Goal: Task Accomplishment & Management: Use online tool/utility

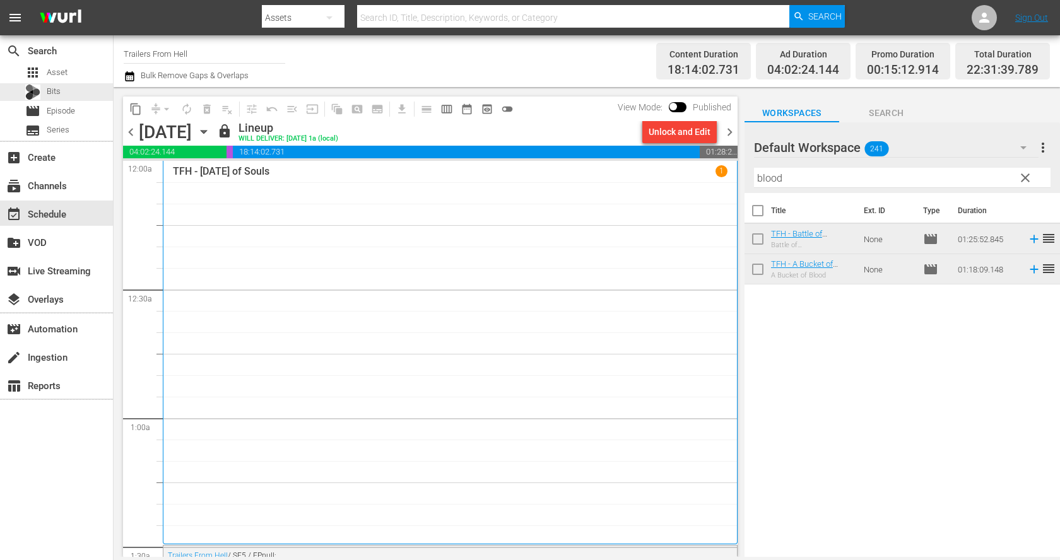
scroll to position [5787, 0]
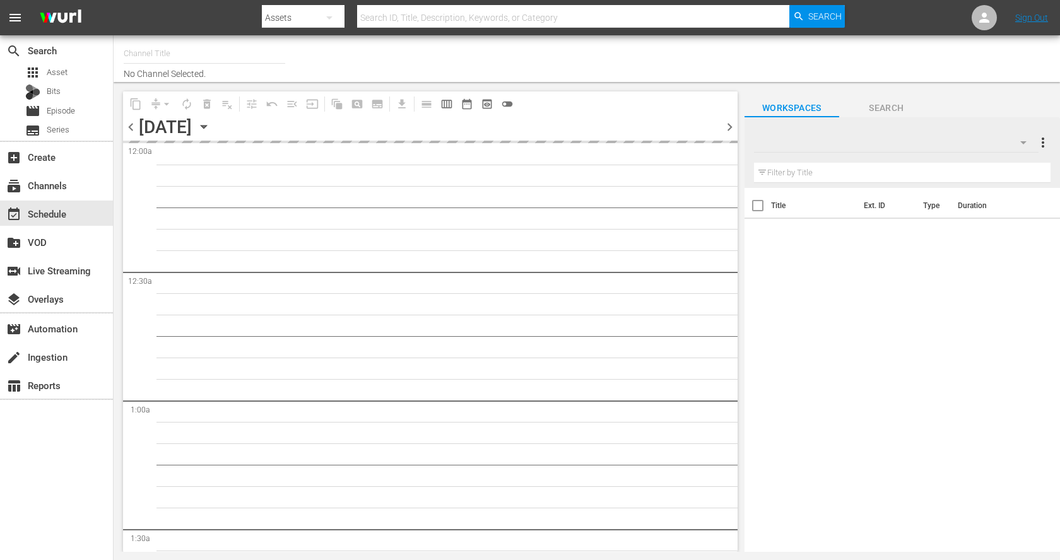
type input "Trailers From Hell (1048)"
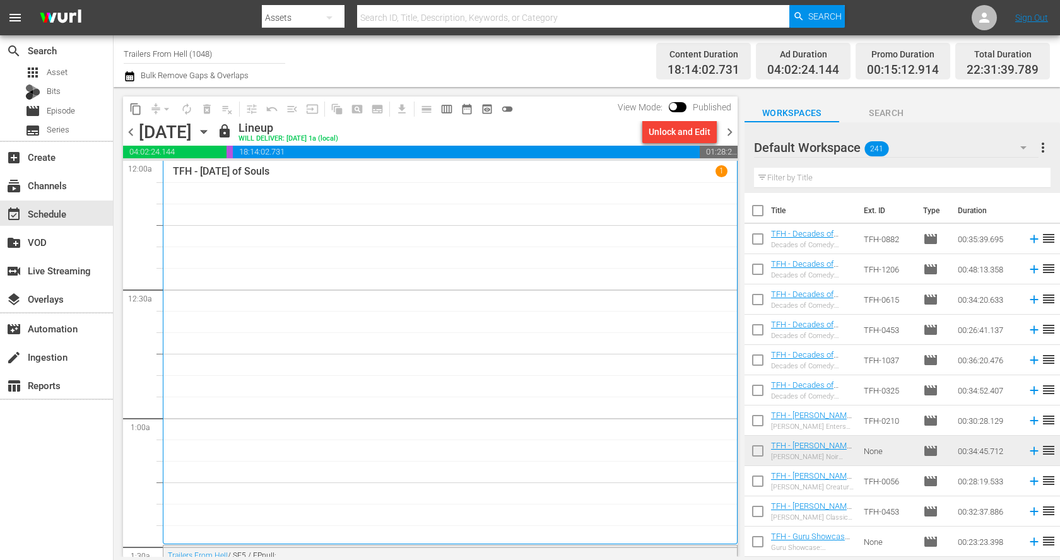
scroll to position [9, 0]
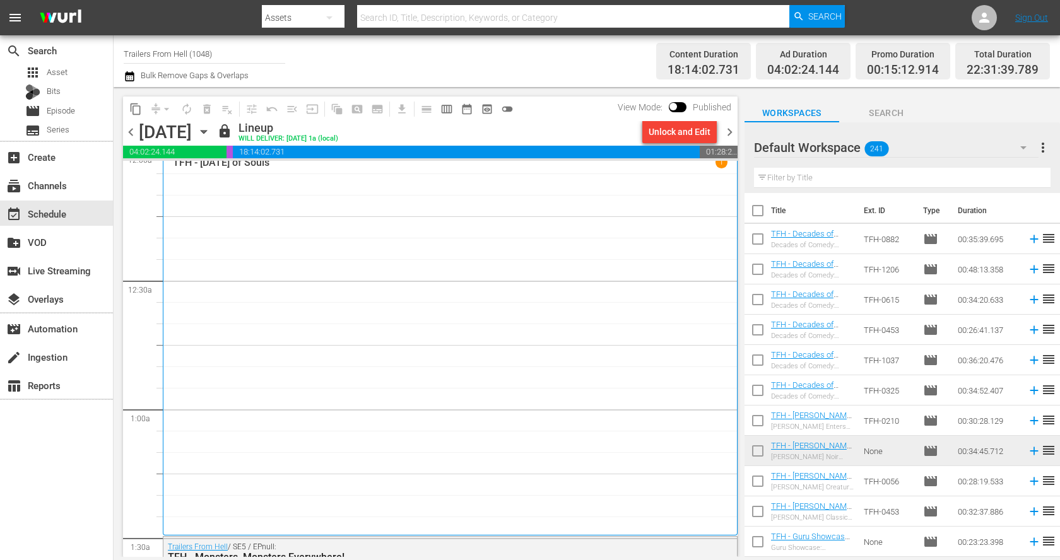
click at [211, 130] on icon "button" at bounding box center [204, 132] width 14 height 14
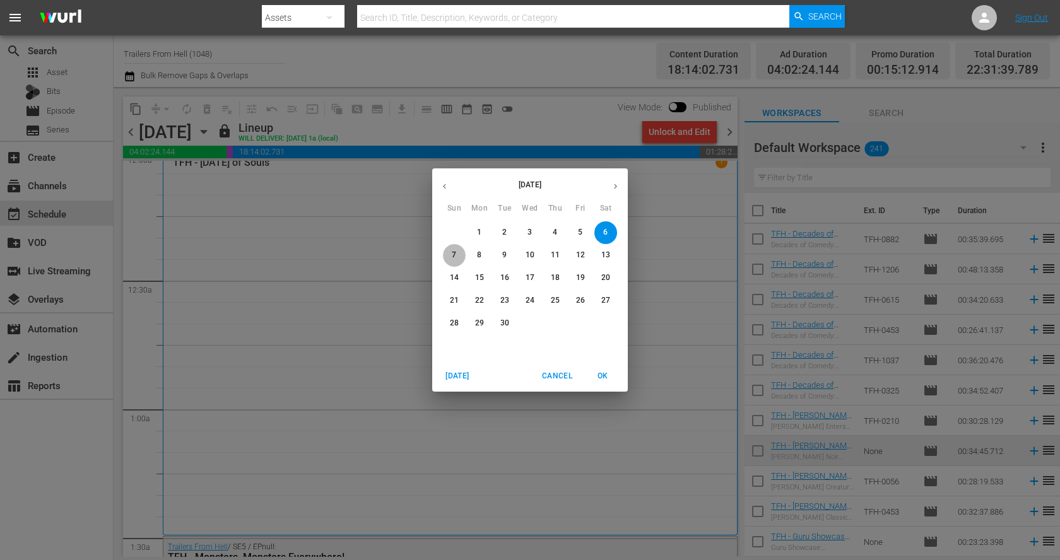
click at [451, 256] on span "7" at bounding box center [454, 255] width 23 height 11
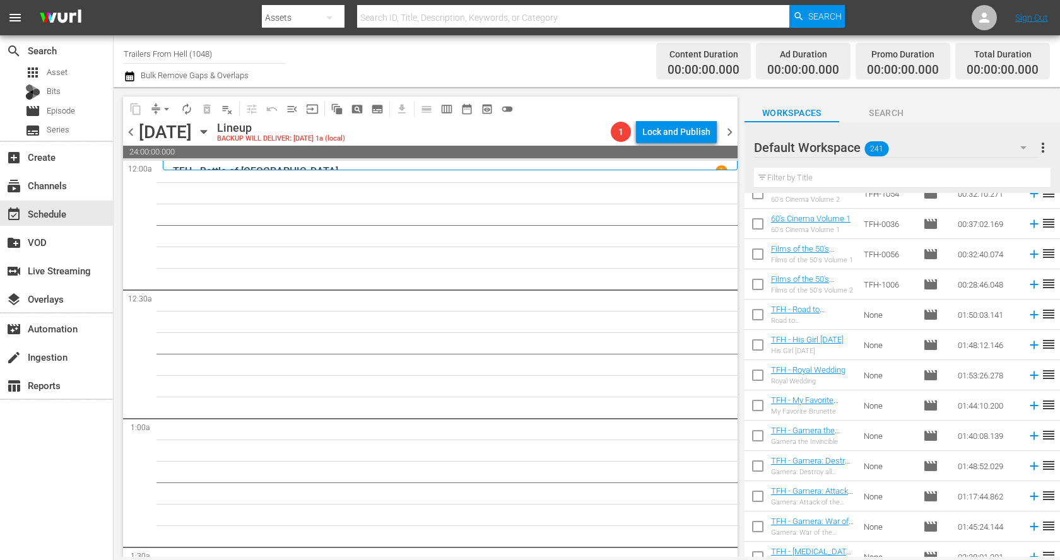
scroll to position [4111, 0]
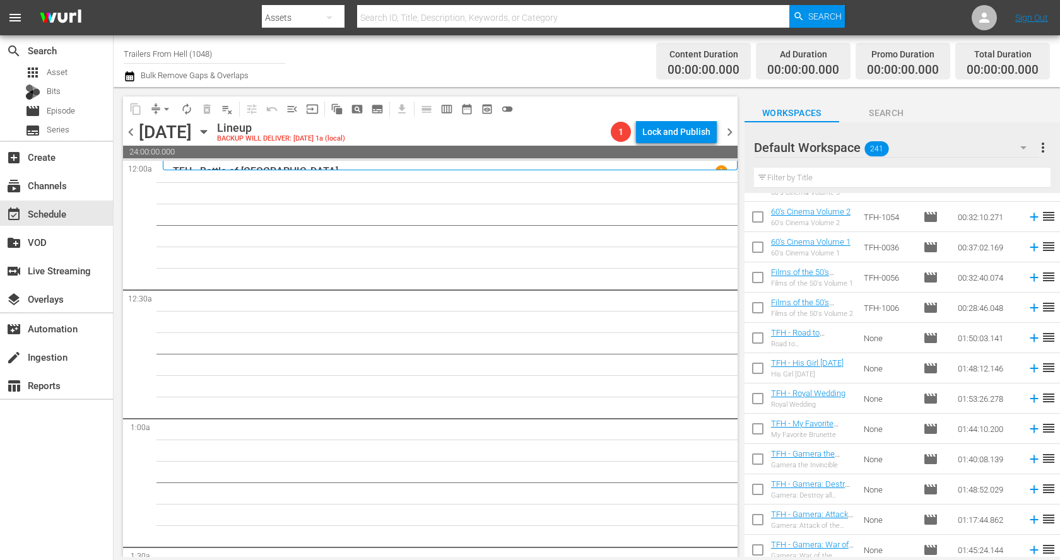
click at [882, 177] on input "text" at bounding box center [902, 178] width 297 height 20
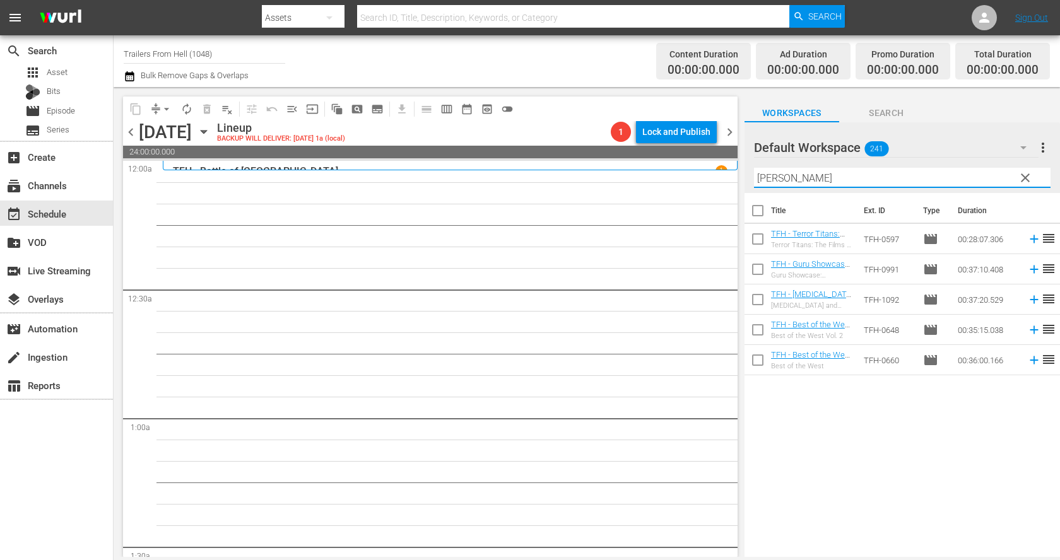
scroll to position [0, 0]
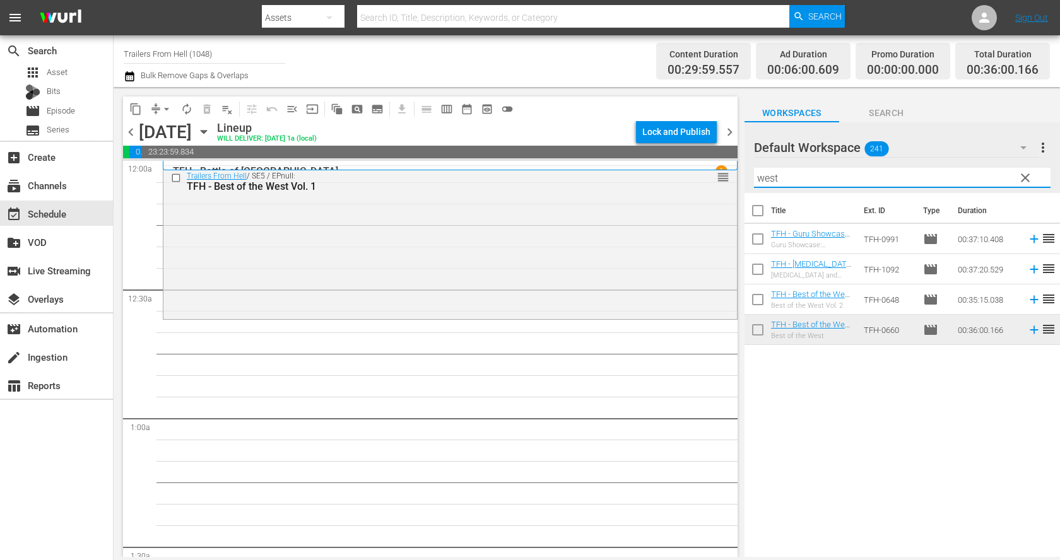
click at [832, 173] on input "west" at bounding box center [902, 178] width 297 height 20
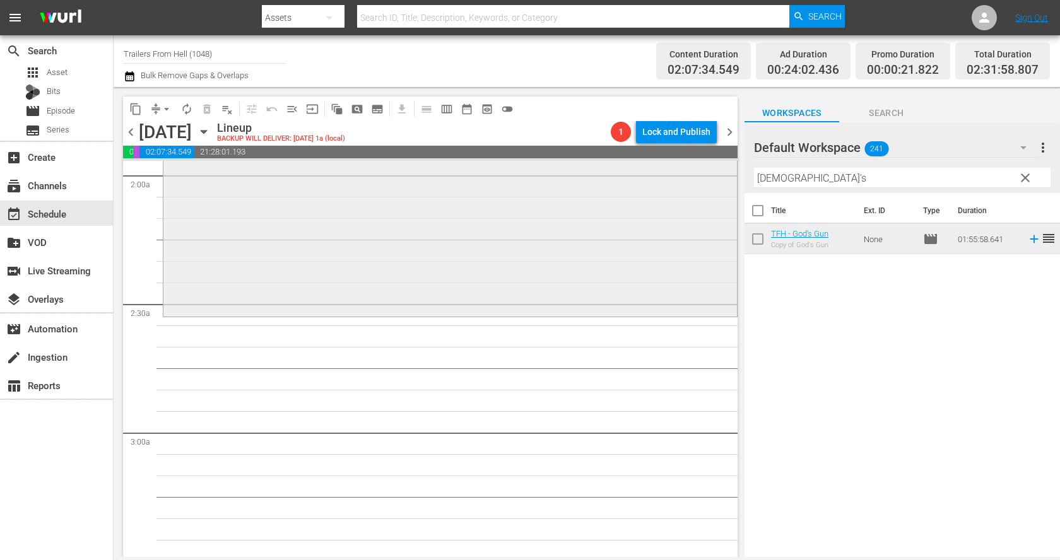
scroll to position [502, 0]
click at [866, 175] on input "god's" at bounding box center [902, 178] width 297 height 20
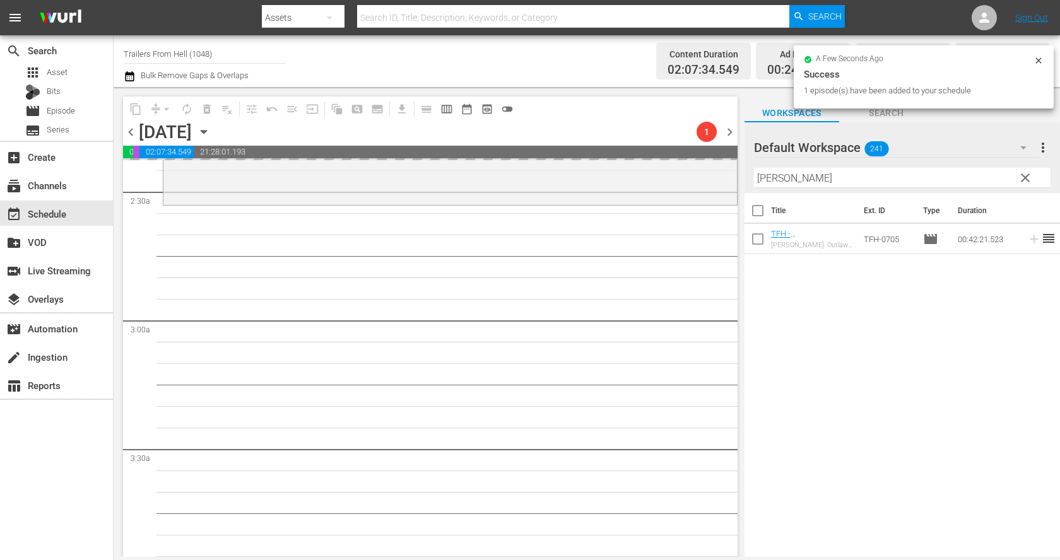
scroll to position [615, 0]
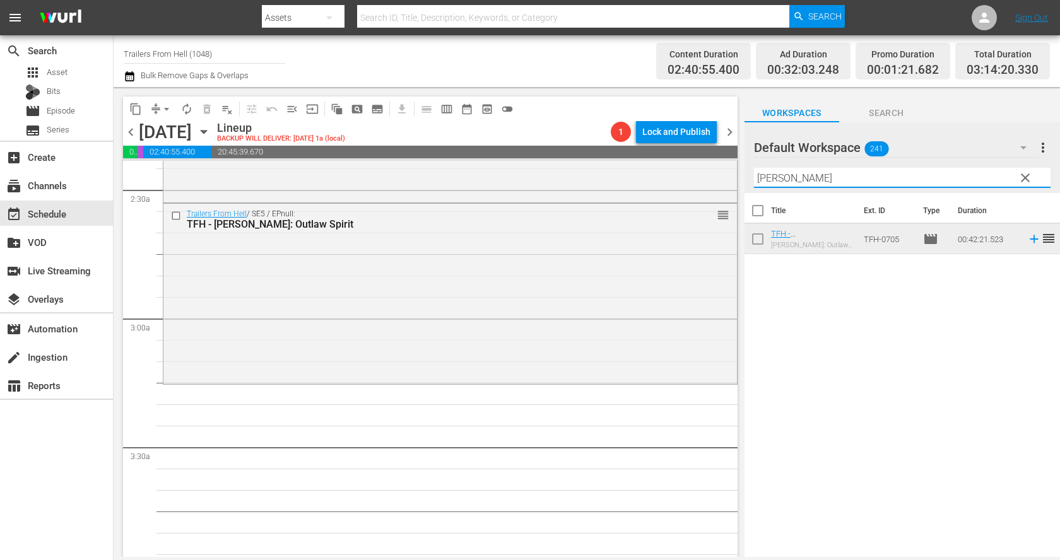
click at [849, 180] on input "clint" at bounding box center [902, 178] width 297 height 20
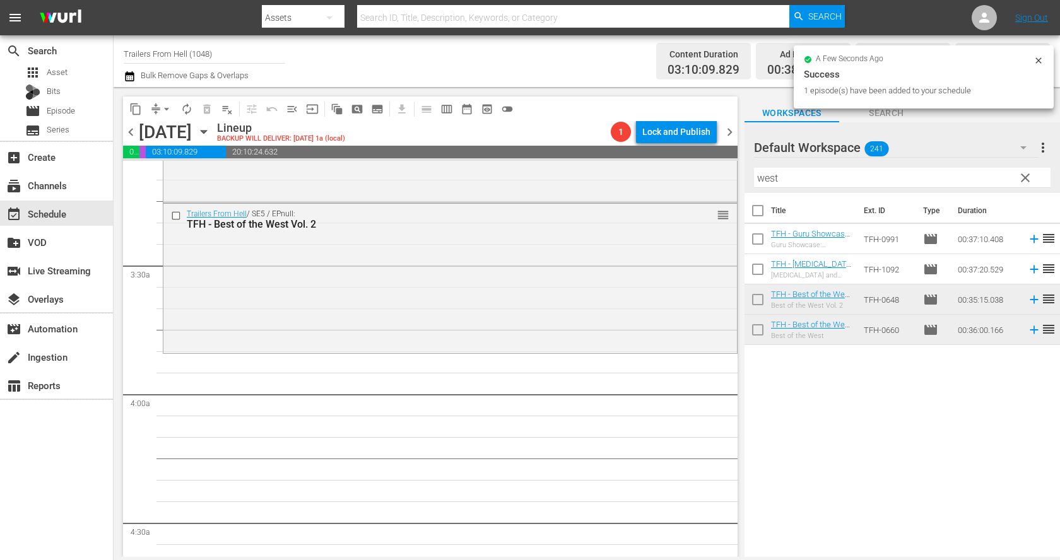
scroll to position [803, 0]
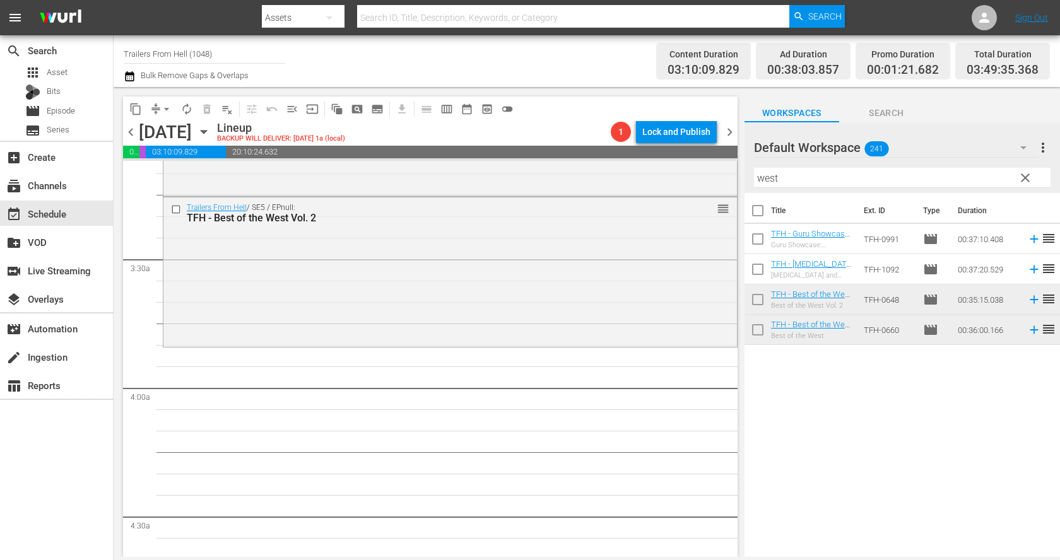
click at [834, 177] on input "west" at bounding box center [902, 178] width 297 height 20
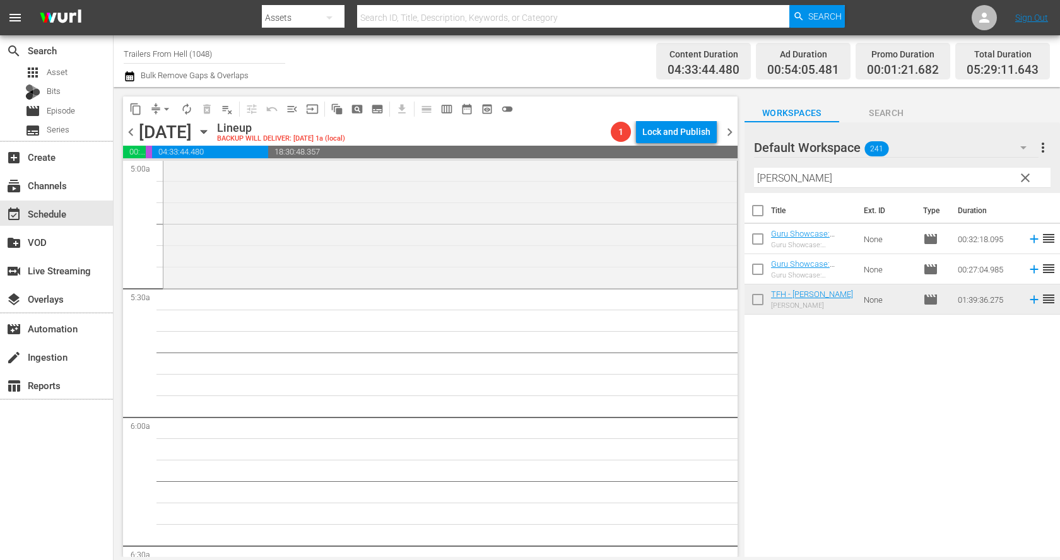
scroll to position [1256, 0]
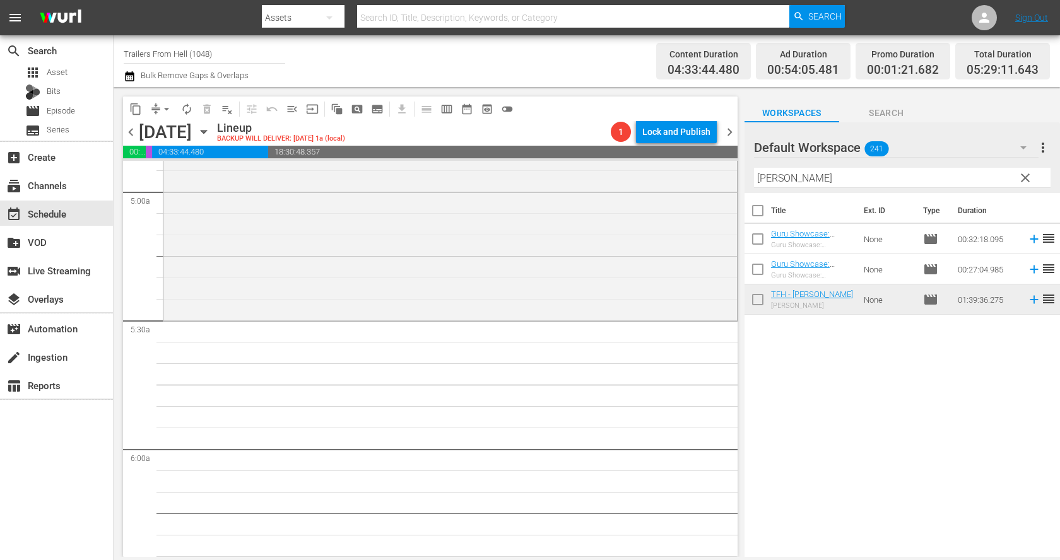
click at [795, 176] on input "josh" at bounding box center [902, 178] width 297 height 20
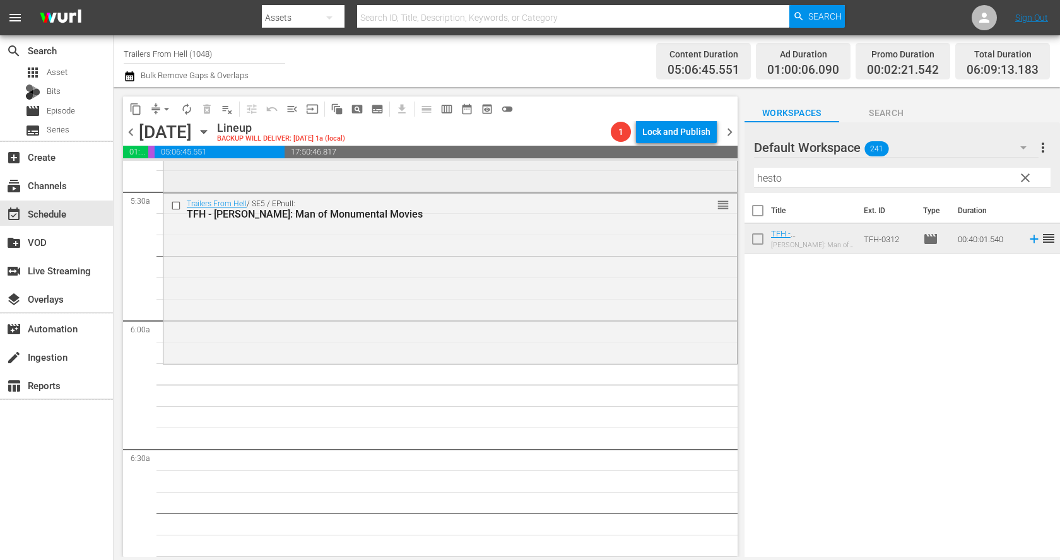
scroll to position [1405, 0]
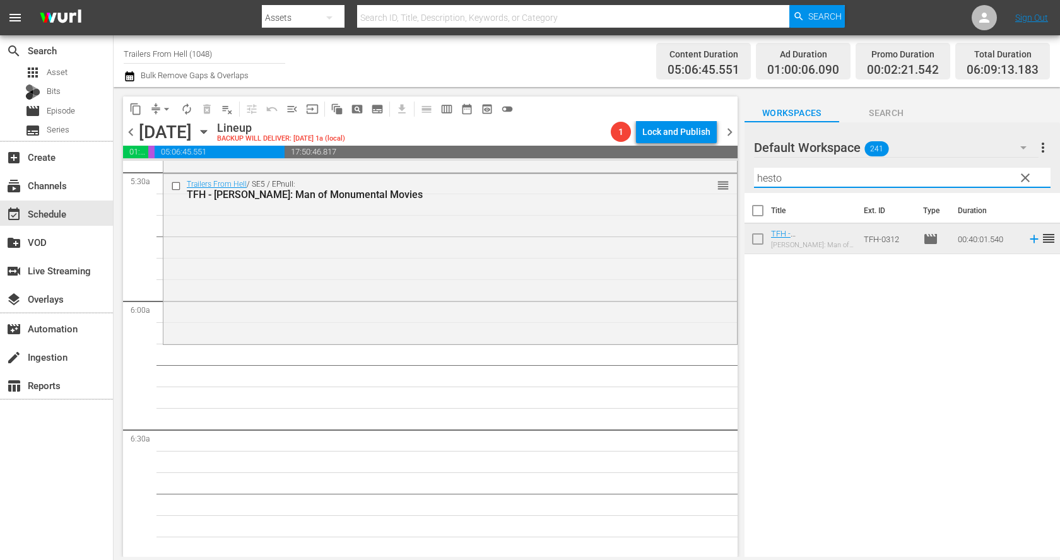
click at [847, 178] on input "hesto" at bounding box center [902, 178] width 297 height 20
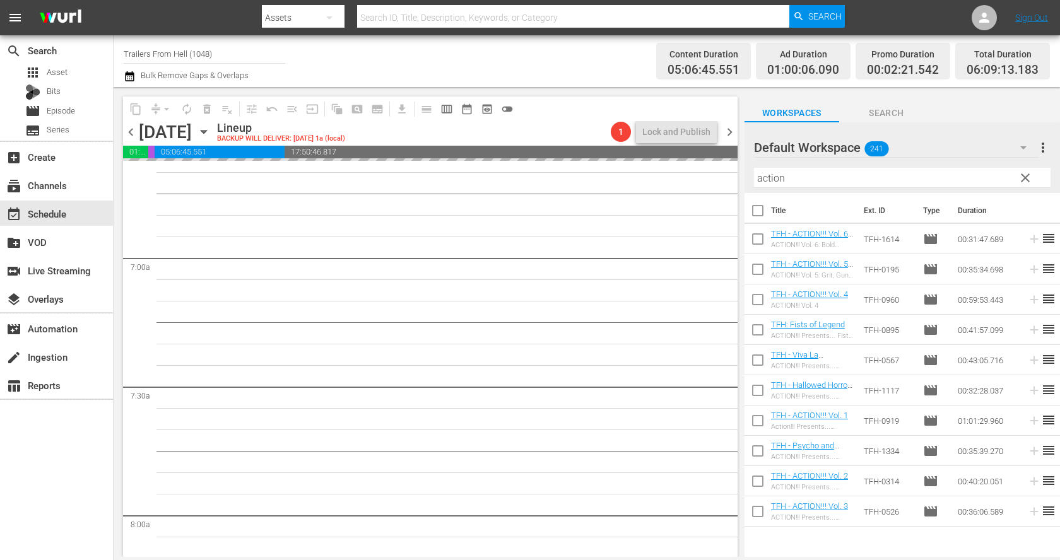
scroll to position [1720, 0]
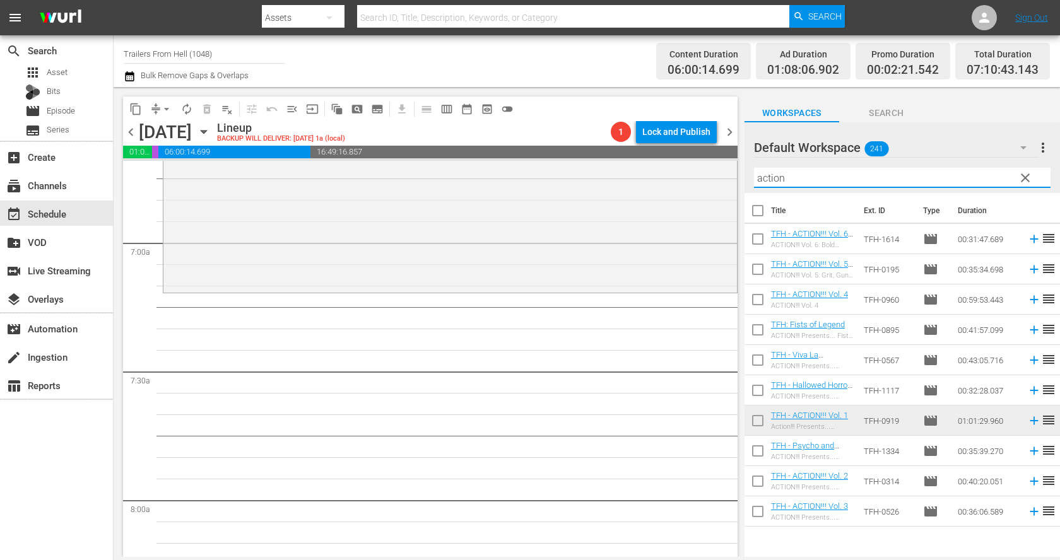
click at [825, 174] on input "action" at bounding box center [902, 178] width 297 height 20
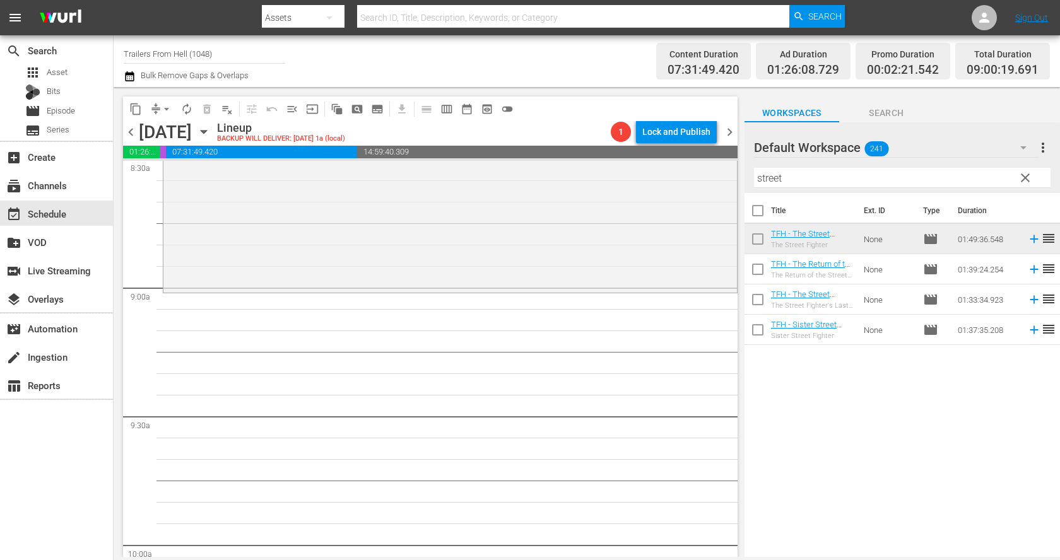
scroll to position [2235, 0]
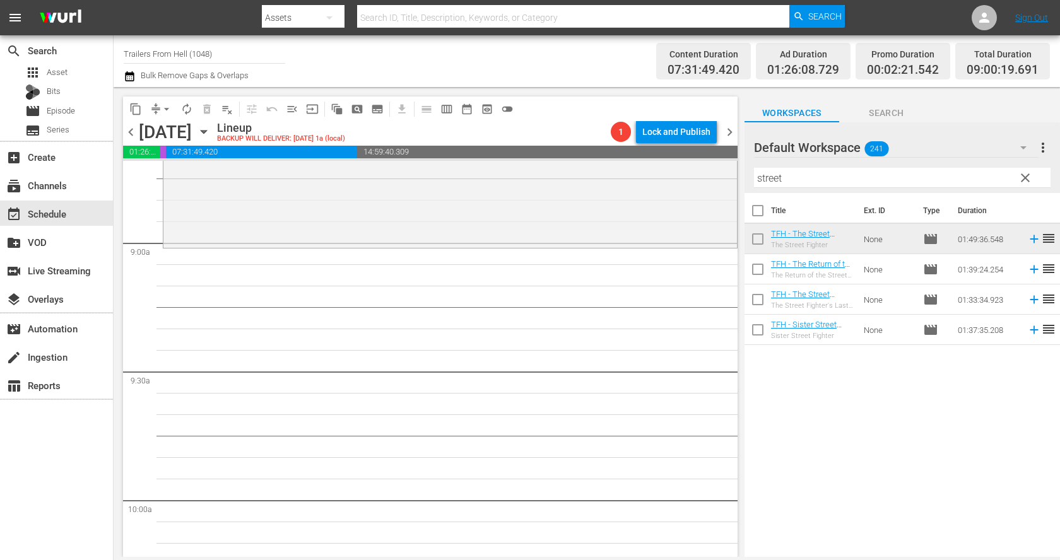
click at [795, 177] on input "street" at bounding box center [902, 178] width 297 height 20
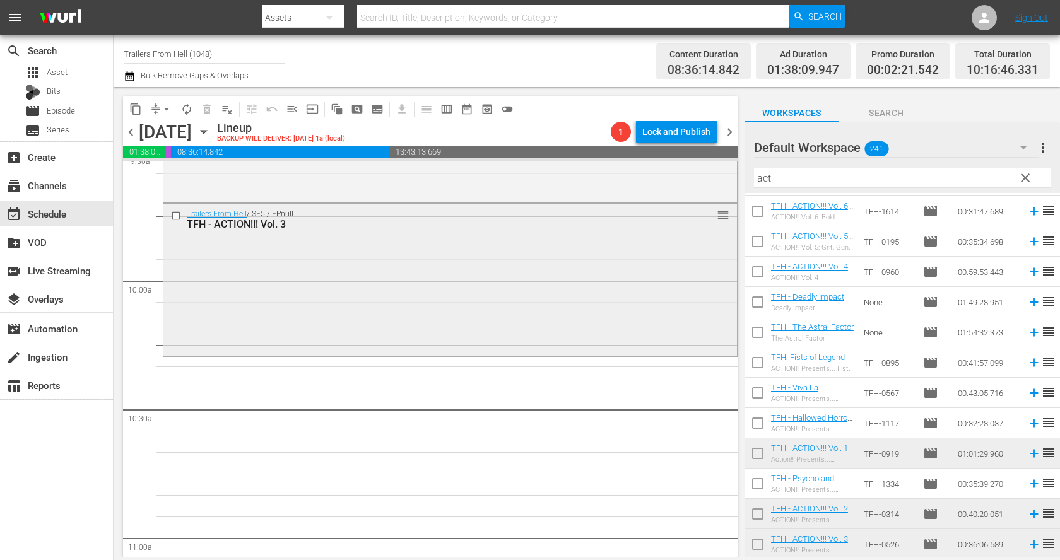
scroll to position [2468, 0]
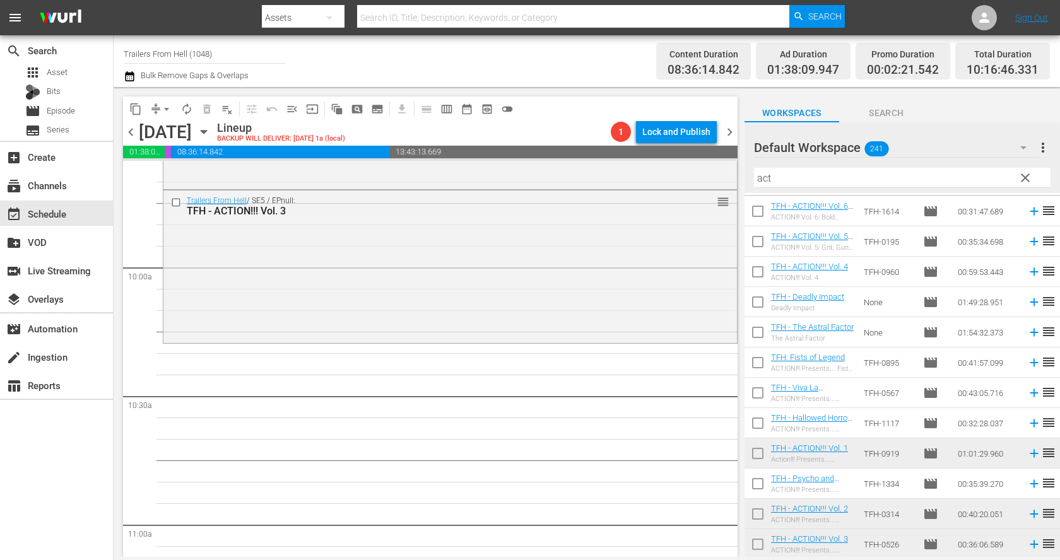
click at [813, 176] on input "act" at bounding box center [902, 178] width 297 height 20
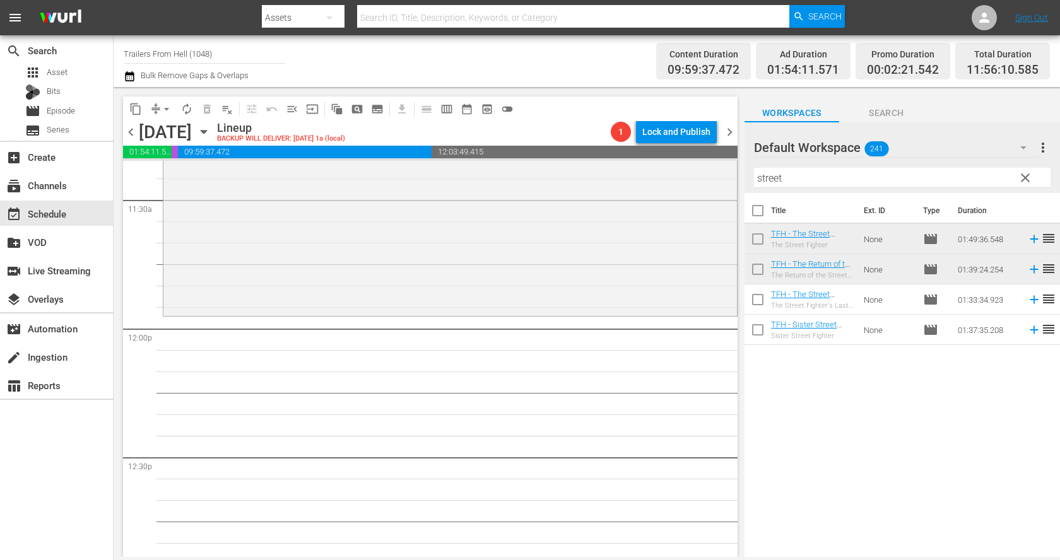
scroll to position [2966, 0]
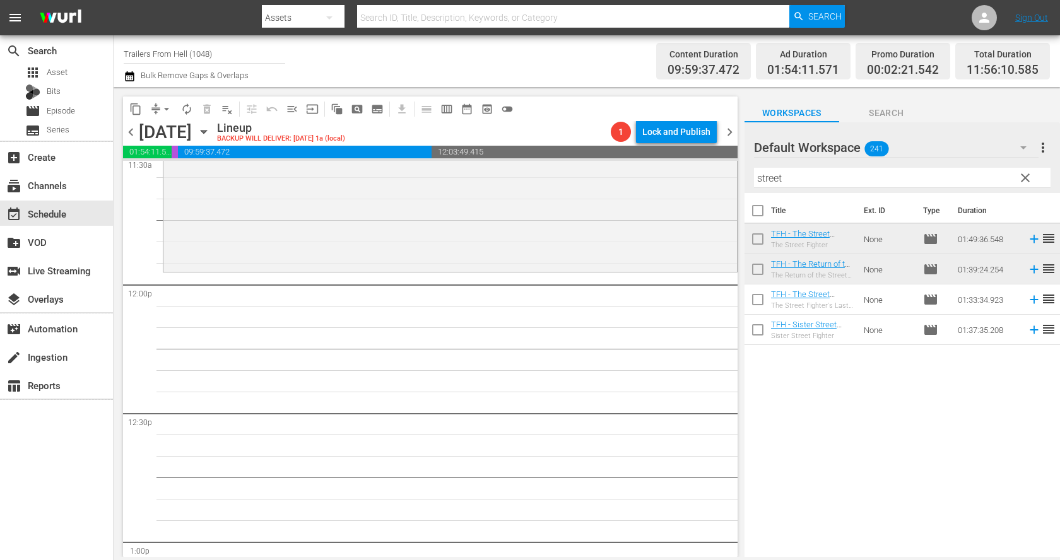
click at [817, 186] on input "street" at bounding box center [902, 178] width 297 height 20
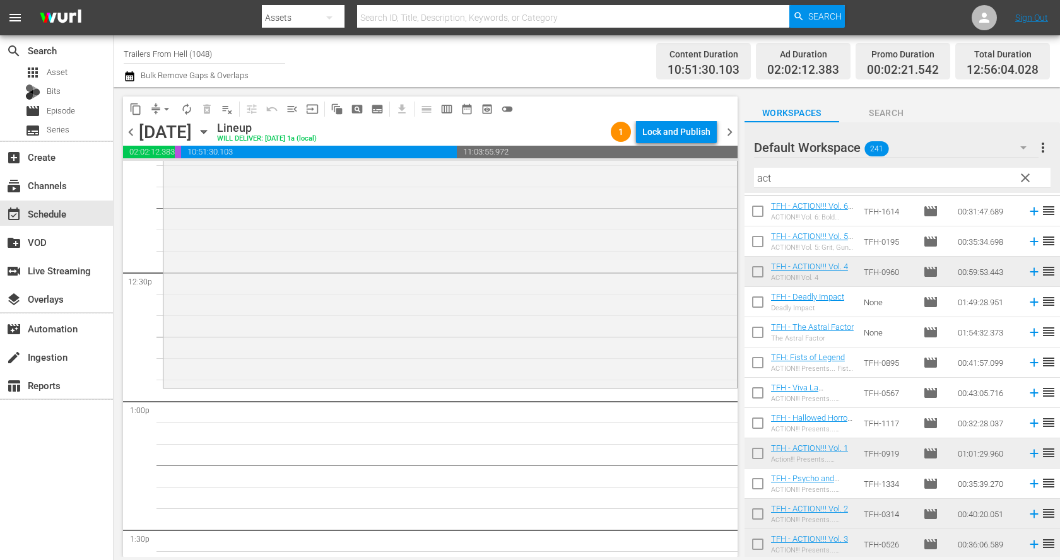
scroll to position [3113, 0]
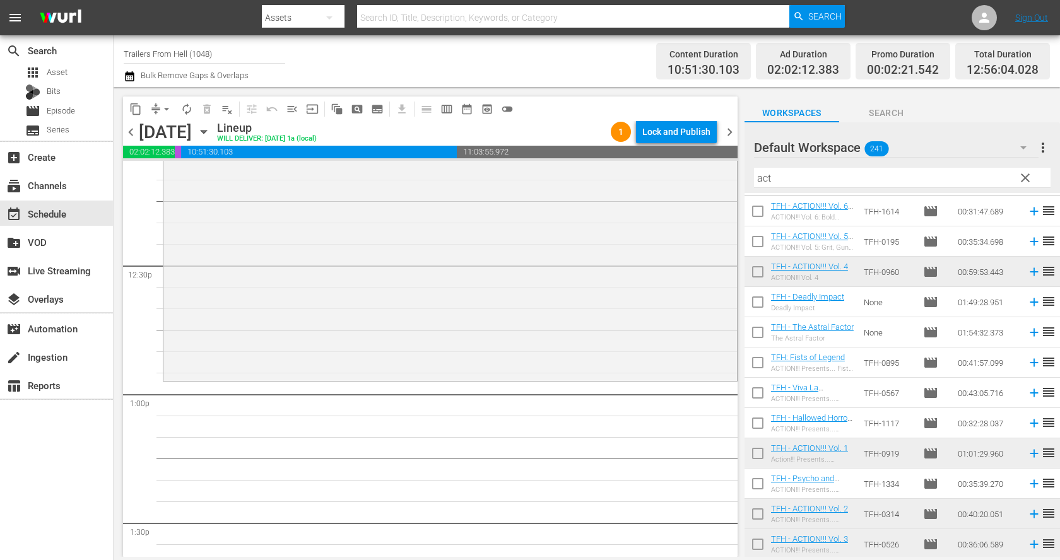
click at [805, 174] on input "act" at bounding box center [902, 178] width 297 height 20
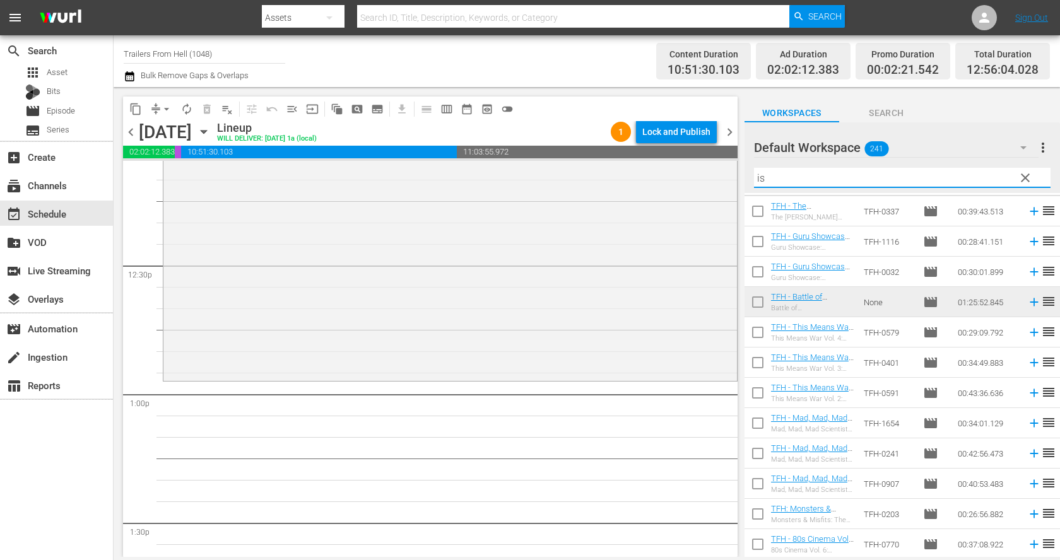
type input "i"
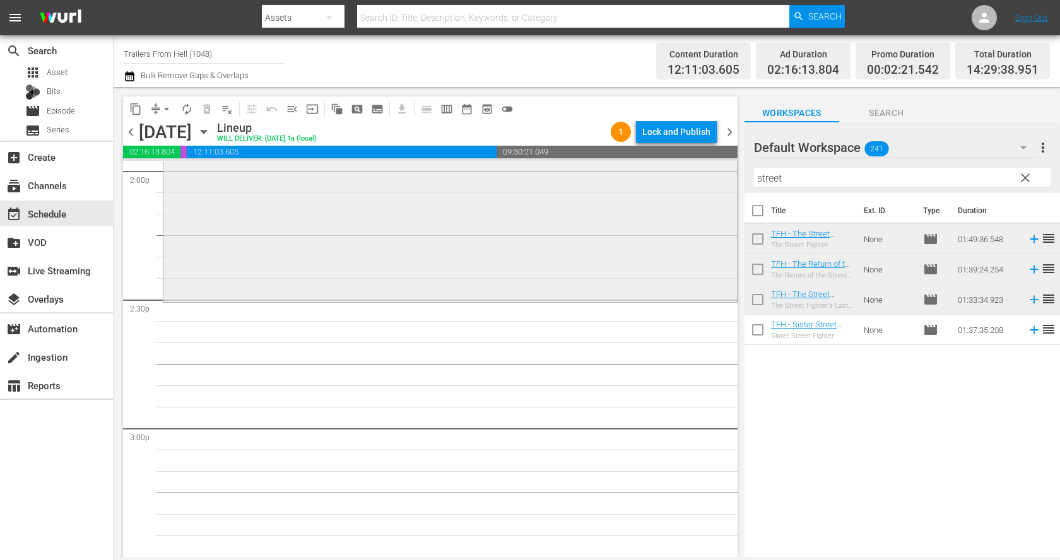
scroll to position [3655, 0]
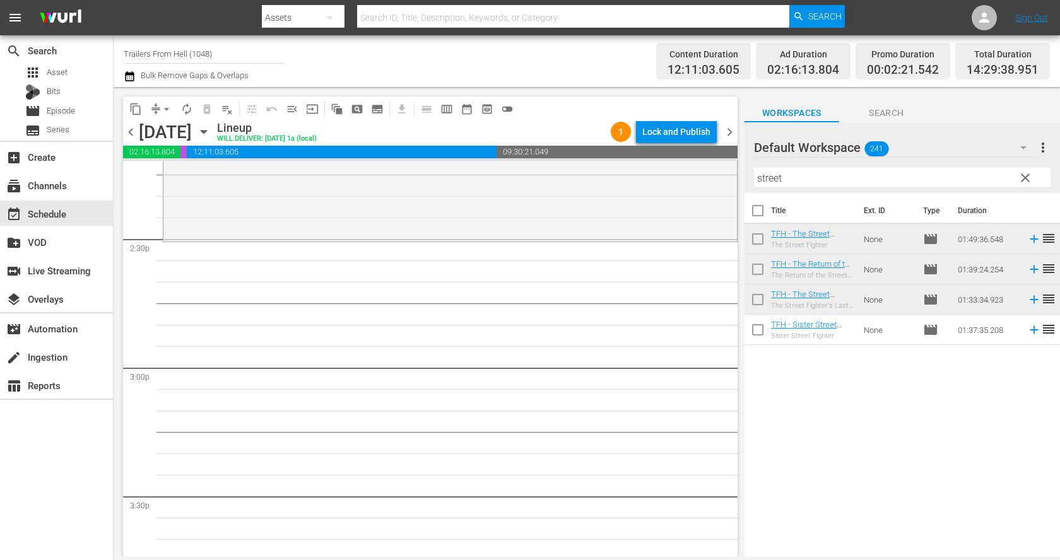
click at [851, 186] on input "street" at bounding box center [902, 178] width 297 height 20
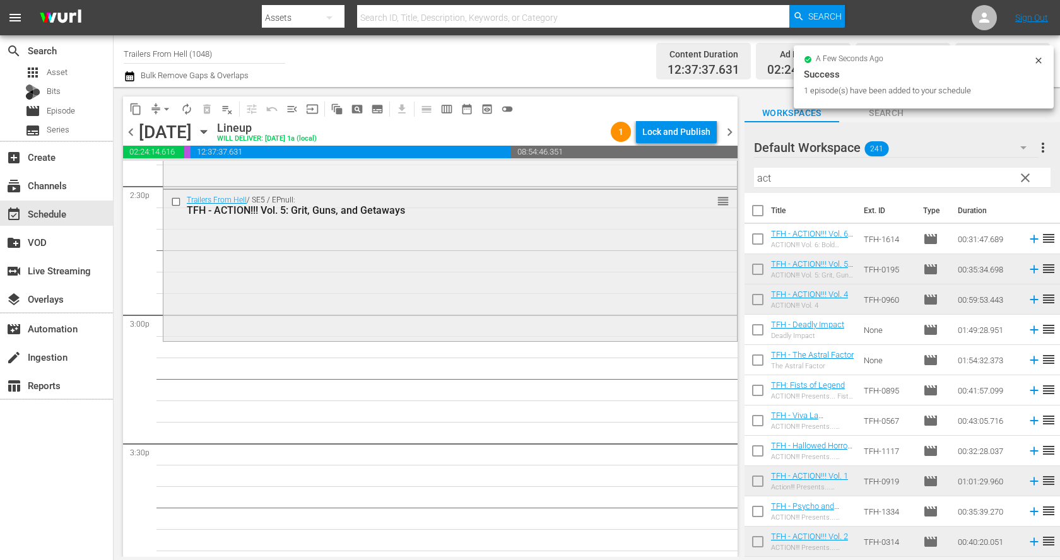
scroll to position [3715, 0]
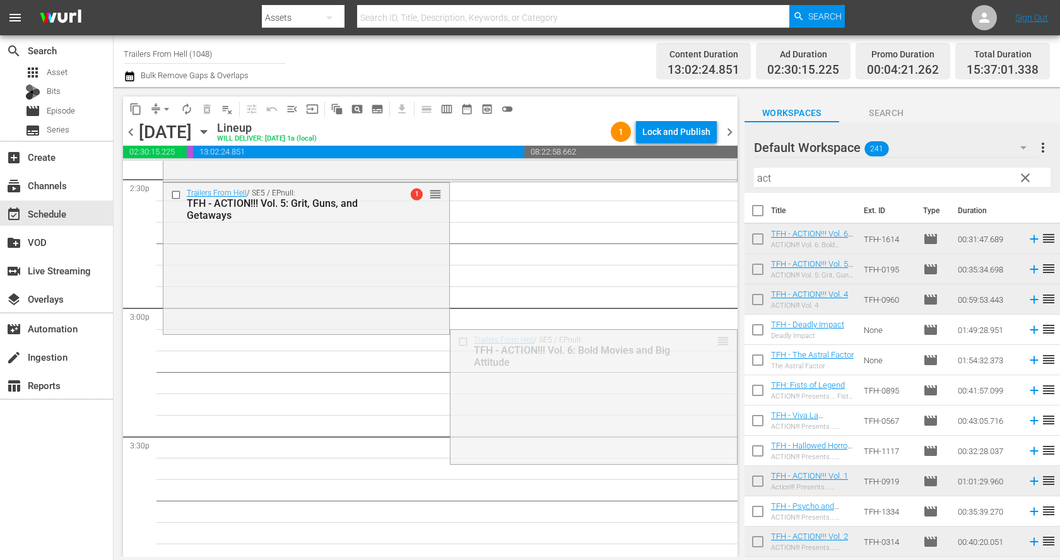
drag, startPoint x: 722, startPoint y: 333, endPoint x: 582, endPoint y: 343, distance: 139.8
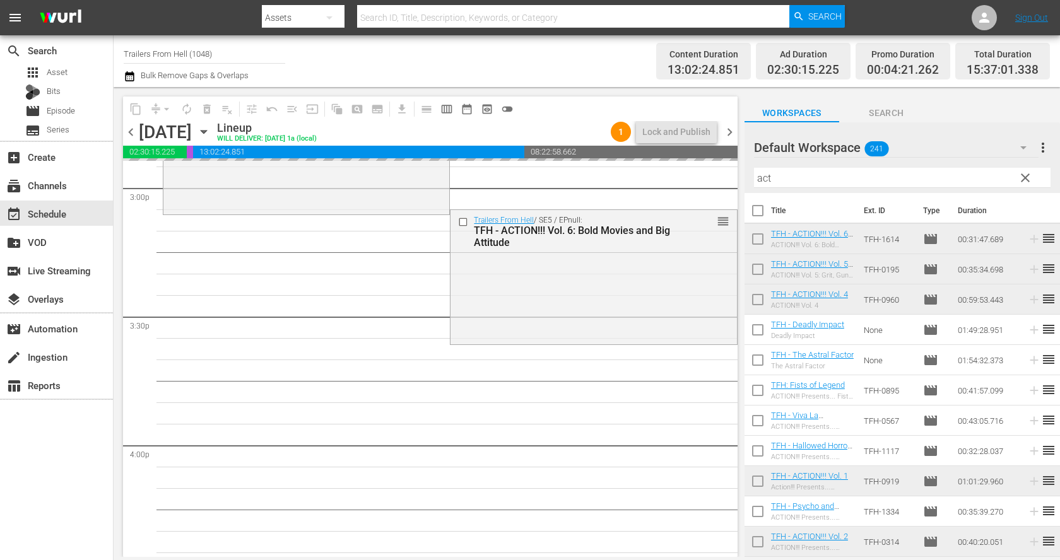
scroll to position [3836, 0]
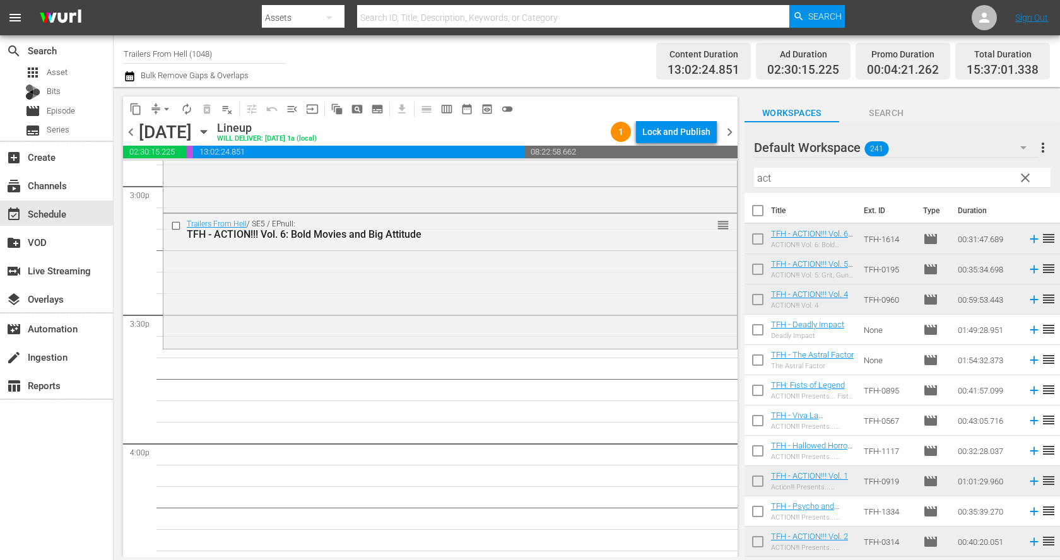
click at [892, 174] on input "act" at bounding box center [902, 178] width 297 height 20
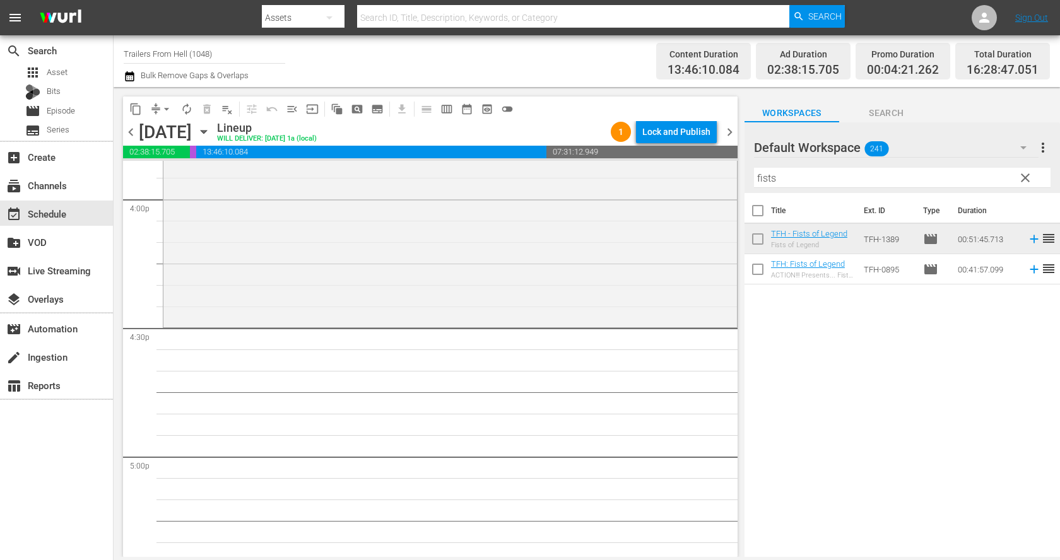
scroll to position [4086, 0]
click at [807, 174] on input "fists" at bounding box center [902, 178] width 297 height 20
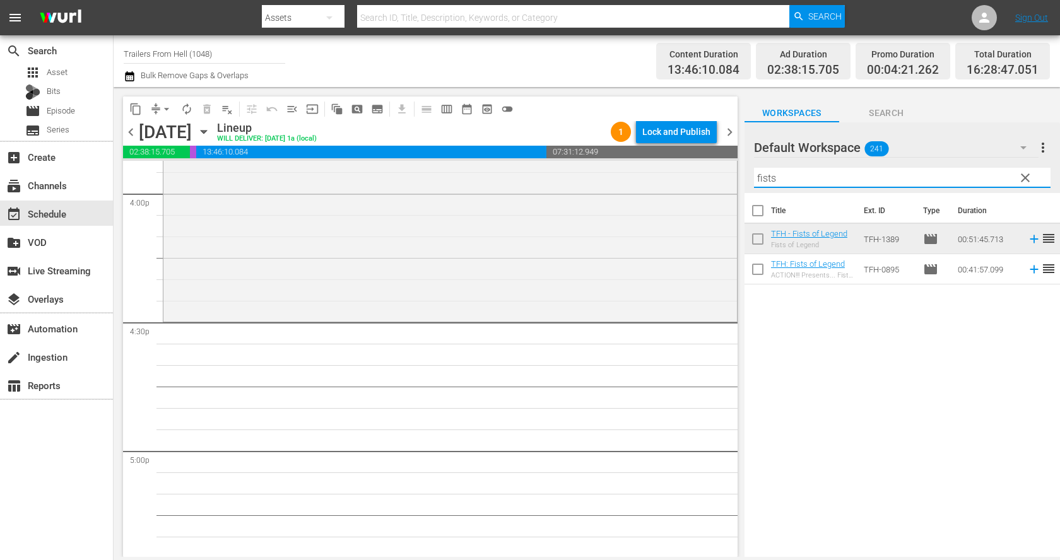
click at [807, 174] on input "fists" at bounding box center [902, 178] width 297 height 20
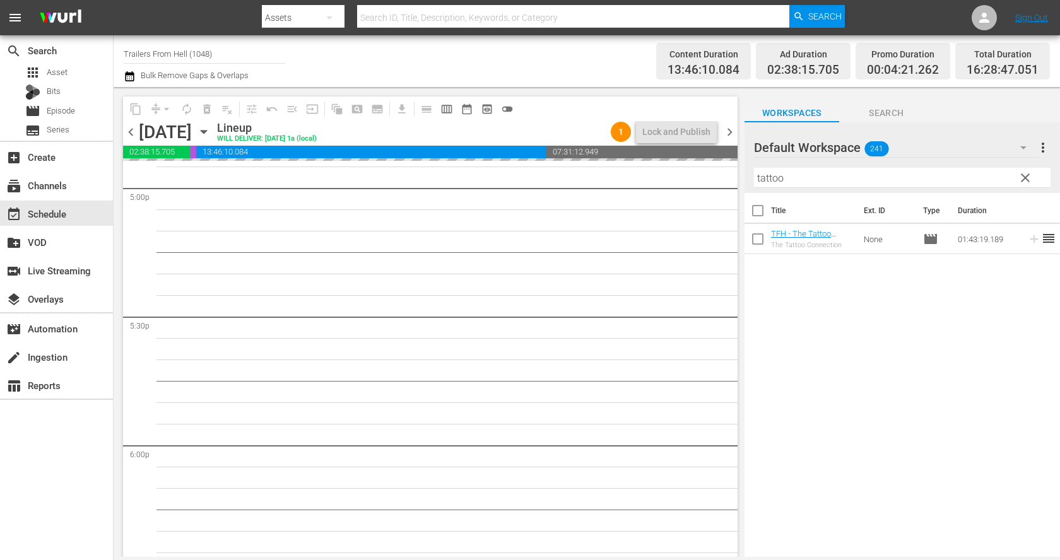
scroll to position [4417, 0]
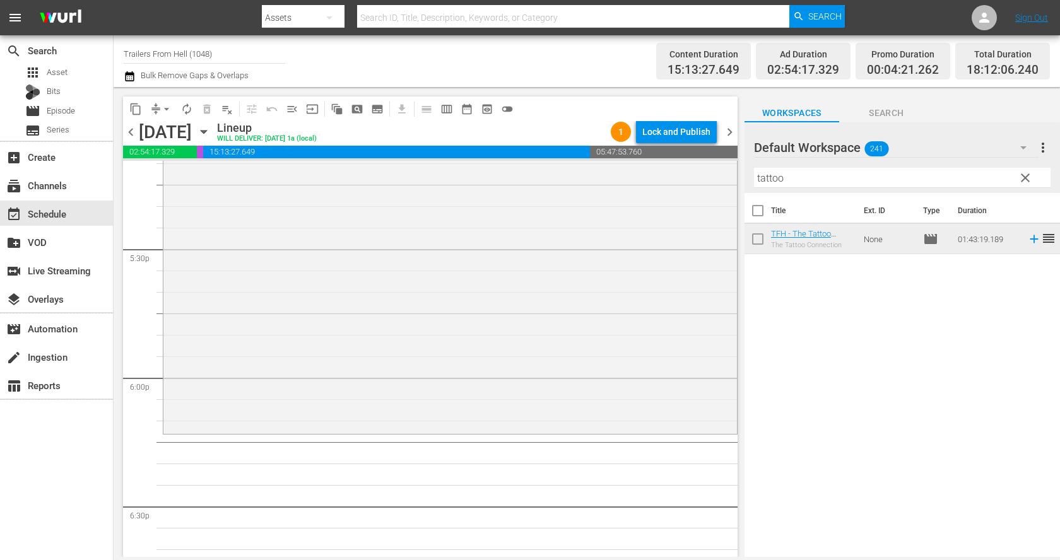
click at [844, 185] on input "tattoo" at bounding box center [902, 178] width 297 height 20
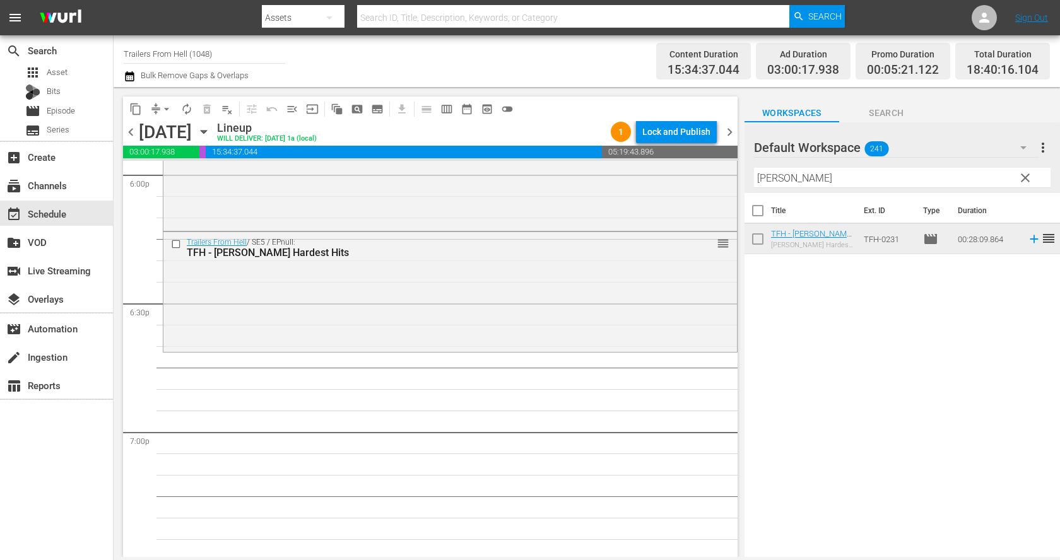
scroll to position [4625, 0]
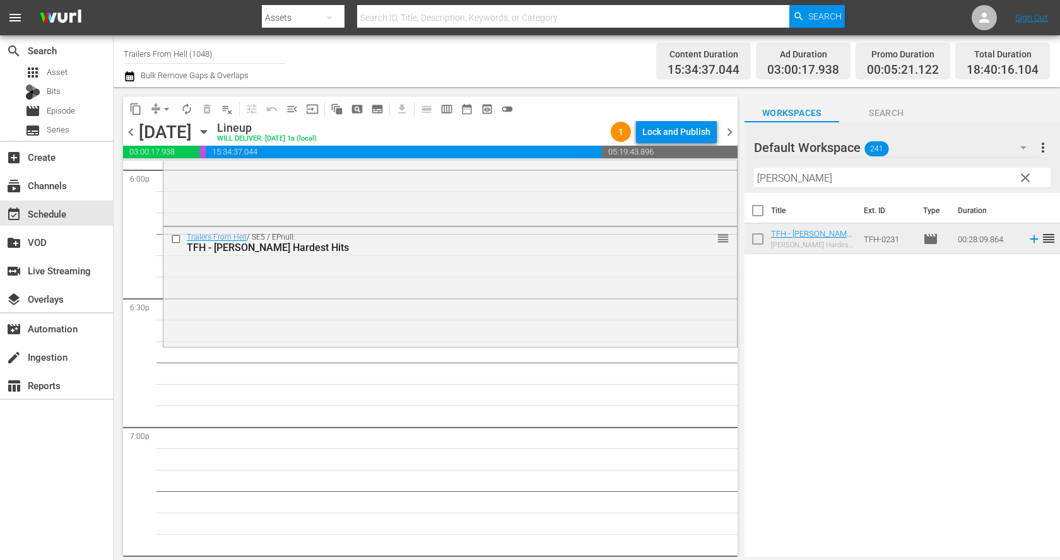
click at [793, 174] on input "bruce" at bounding box center [902, 178] width 297 height 20
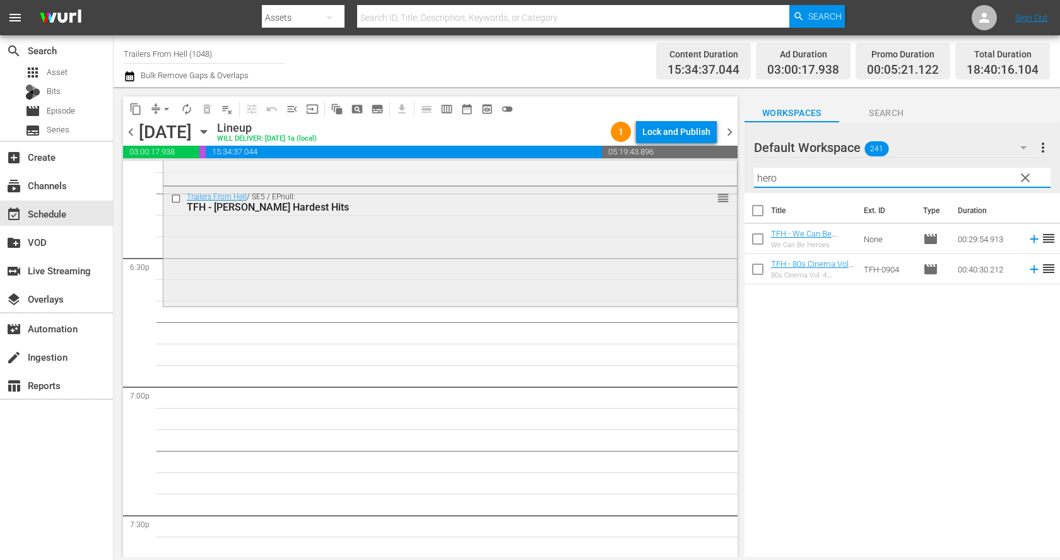
scroll to position [4672, 0]
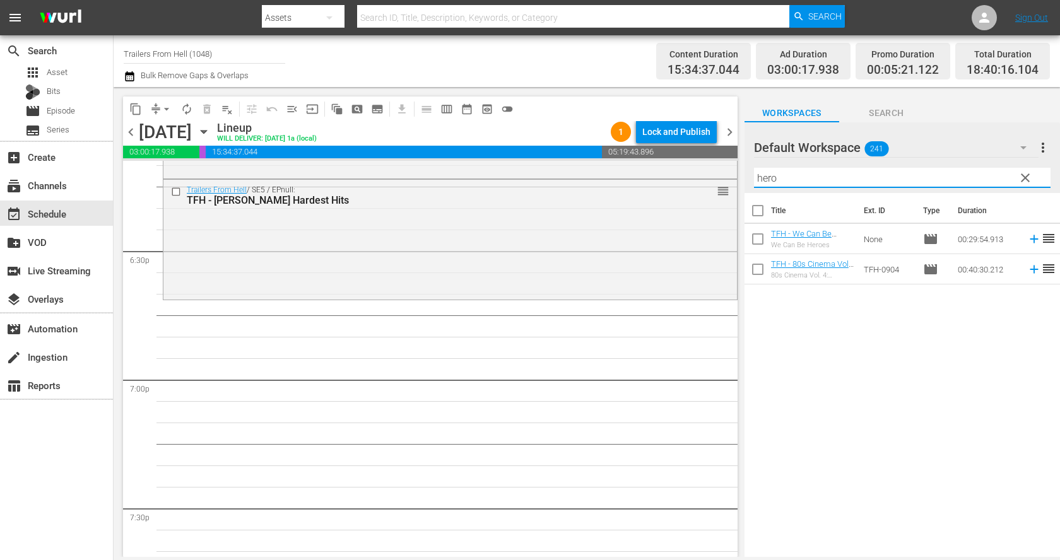
click at [829, 187] on div "Filter by Title hero" at bounding box center [902, 178] width 297 height 30
click at [829, 185] on input "hero" at bounding box center [902, 178] width 297 height 20
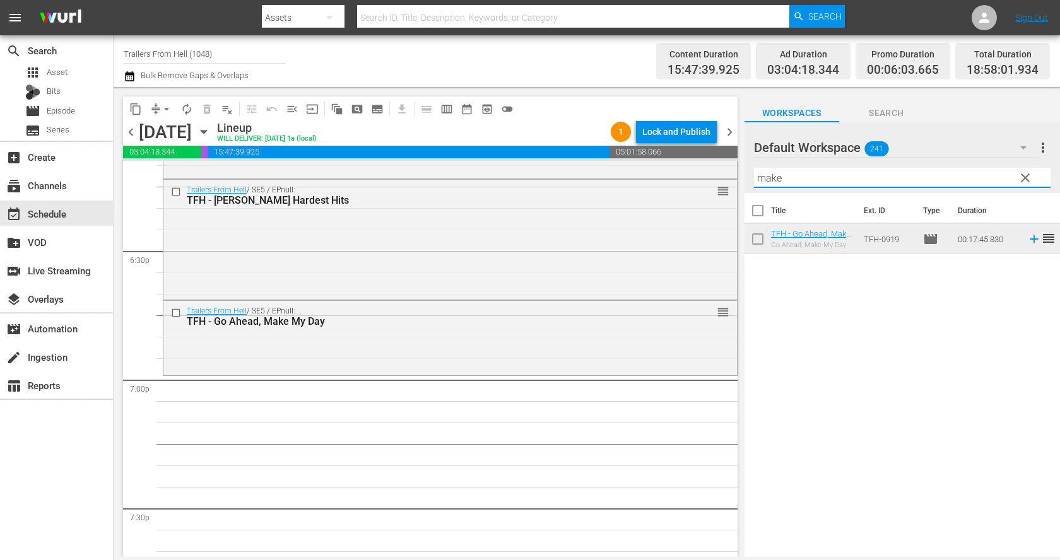
click at [834, 185] on input "make" at bounding box center [902, 178] width 297 height 20
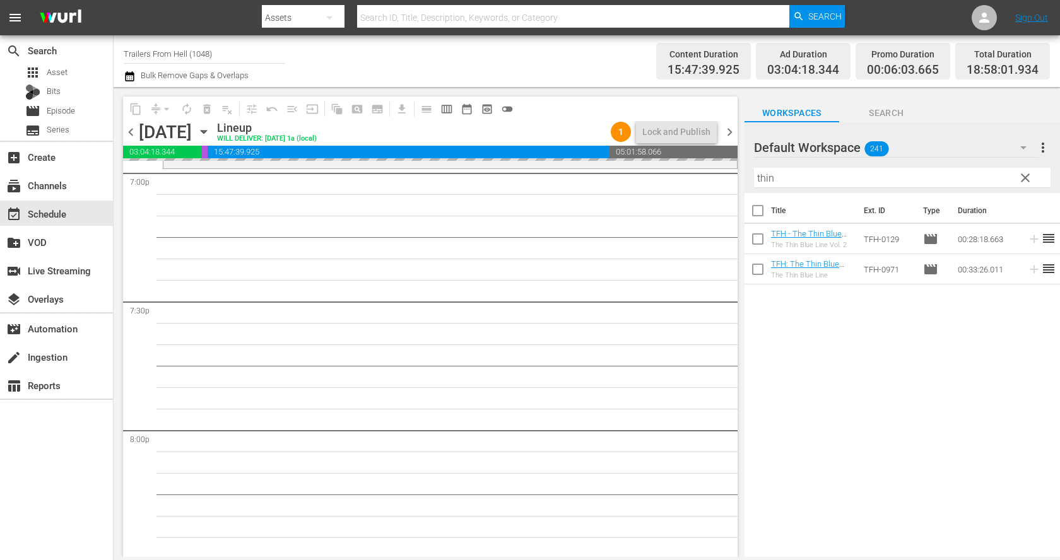
scroll to position [4880, 0]
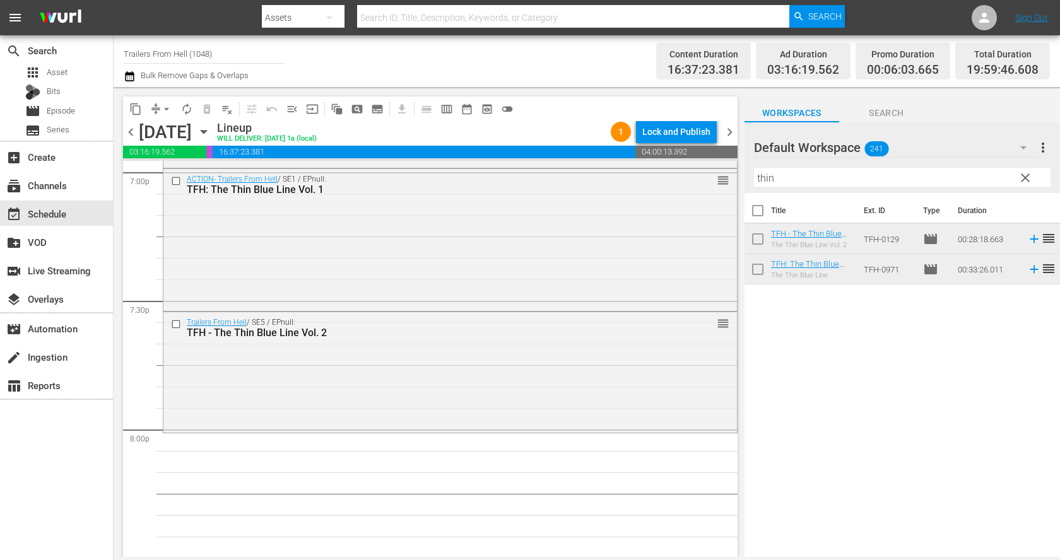
click at [838, 179] on input "thin" at bounding box center [902, 178] width 297 height 20
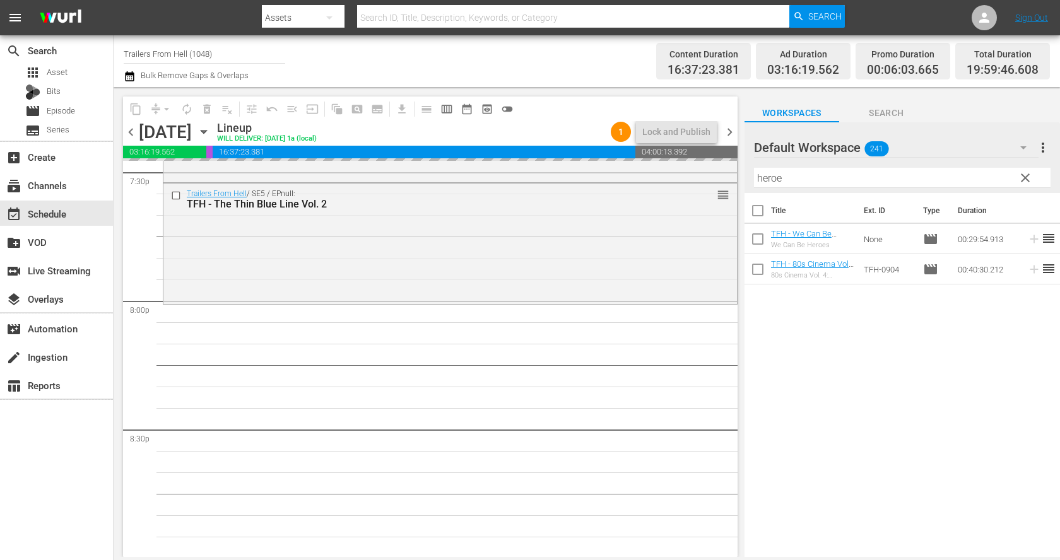
scroll to position [5124, 0]
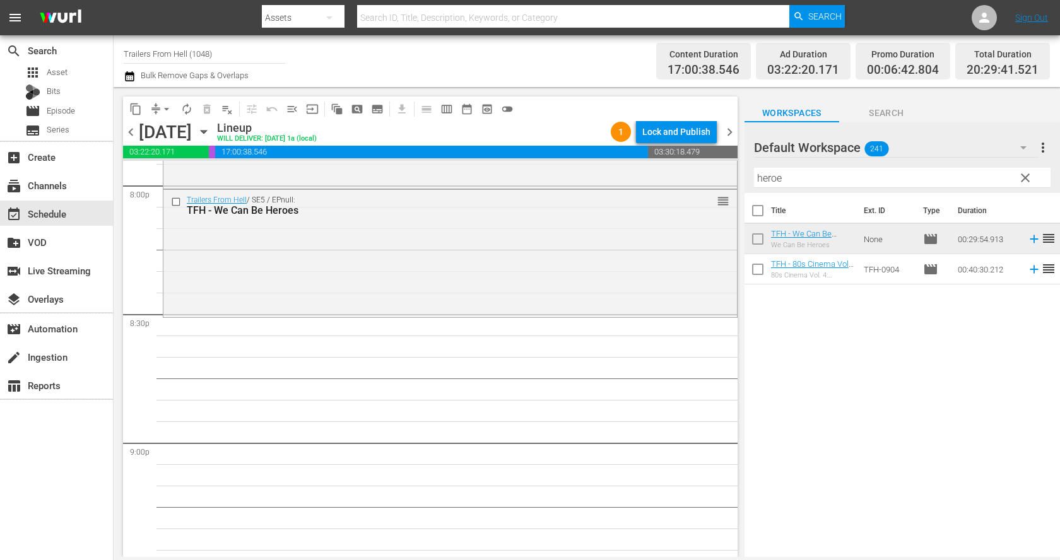
click at [849, 170] on input "heroe" at bounding box center [902, 178] width 297 height 20
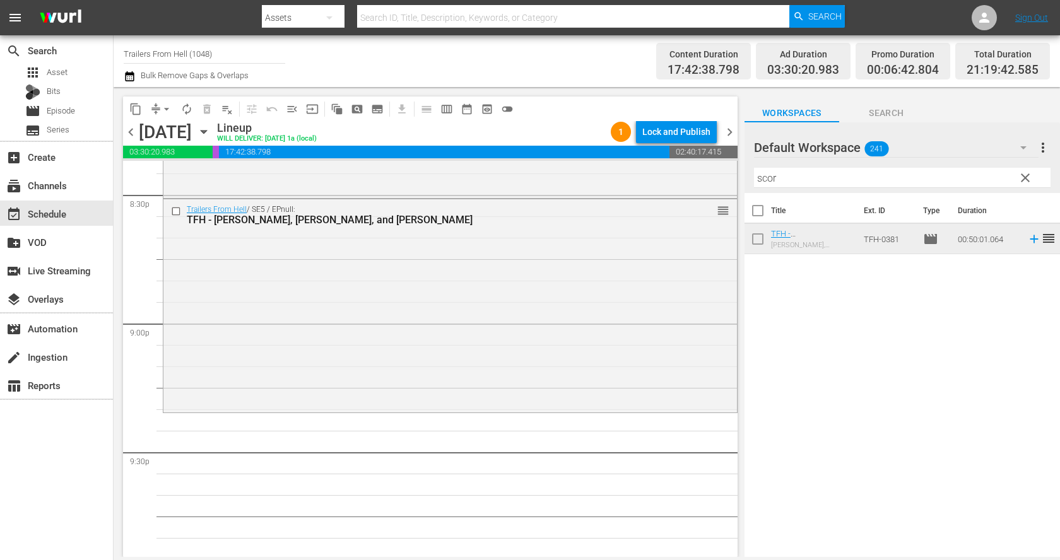
scroll to position [5246, 0]
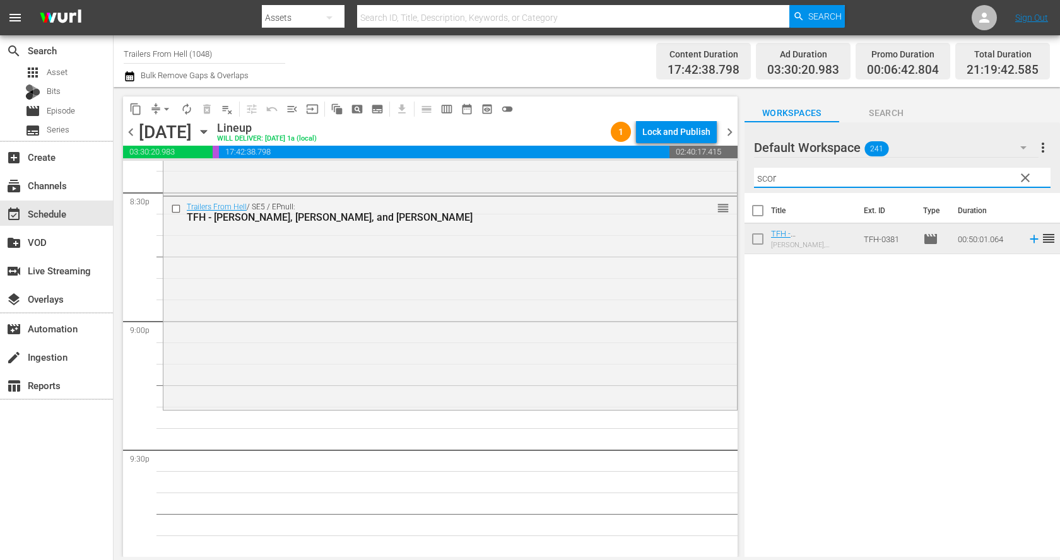
click at [825, 170] on input "scor" at bounding box center [902, 178] width 297 height 20
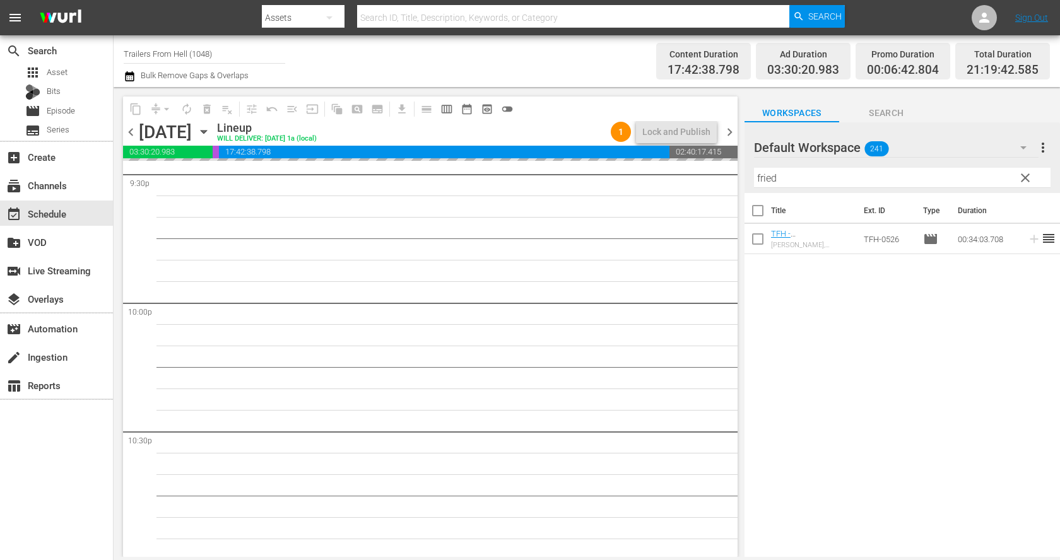
scroll to position [5526, 0]
click at [797, 181] on input "fried" at bounding box center [902, 178] width 297 height 20
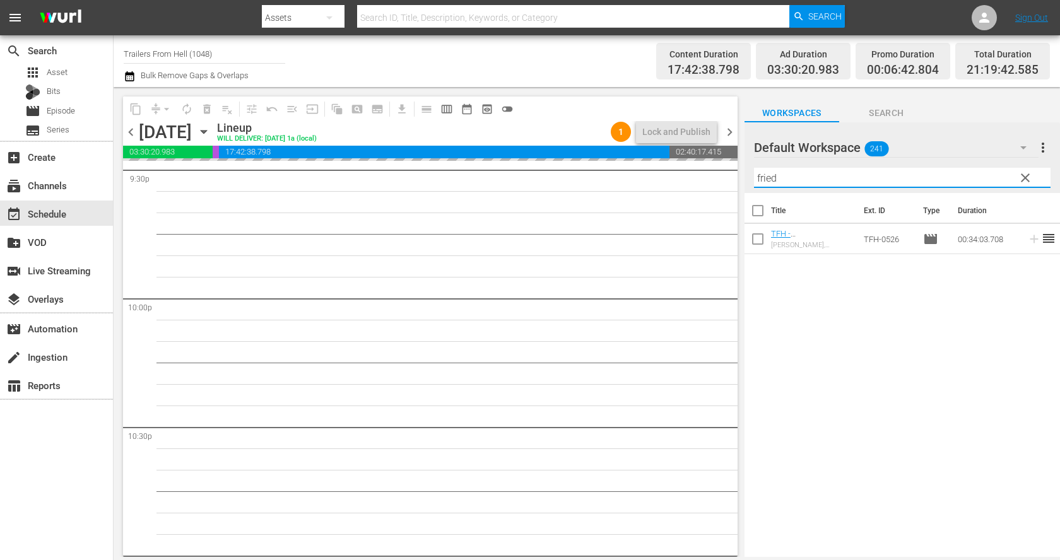
click at [797, 181] on input "fried" at bounding box center [902, 178] width 297 height 20
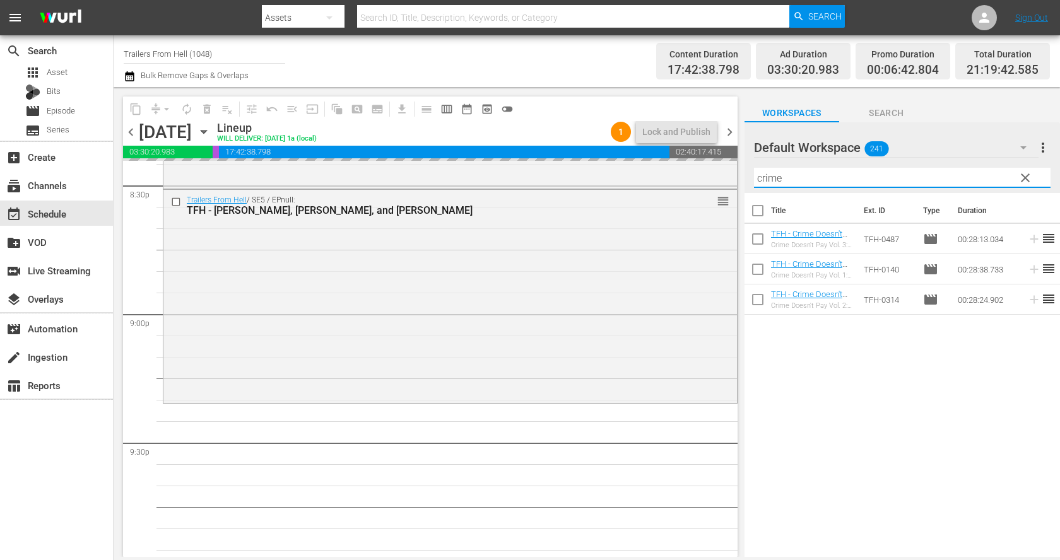
scroll to position [5269, 0]
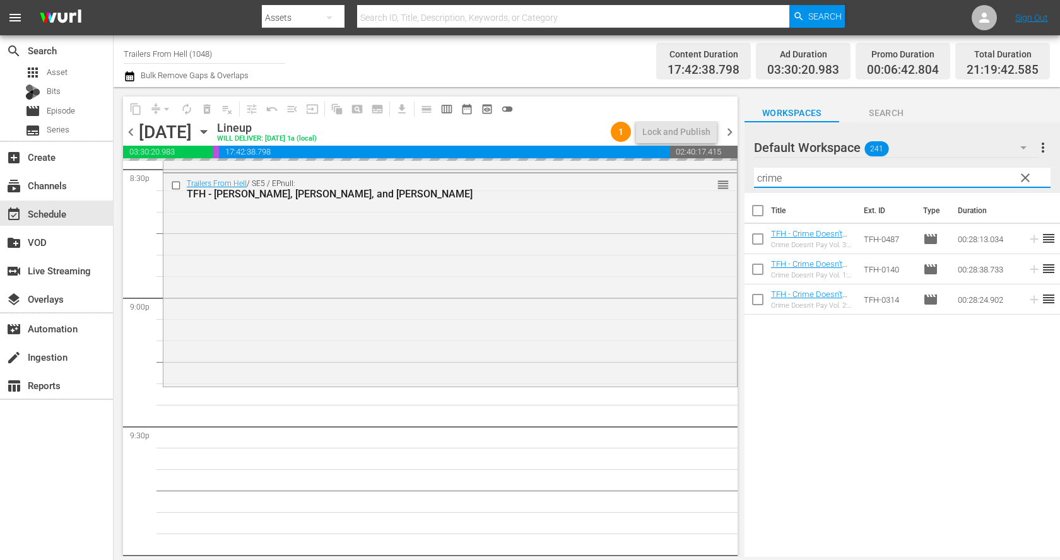
type input "crime"
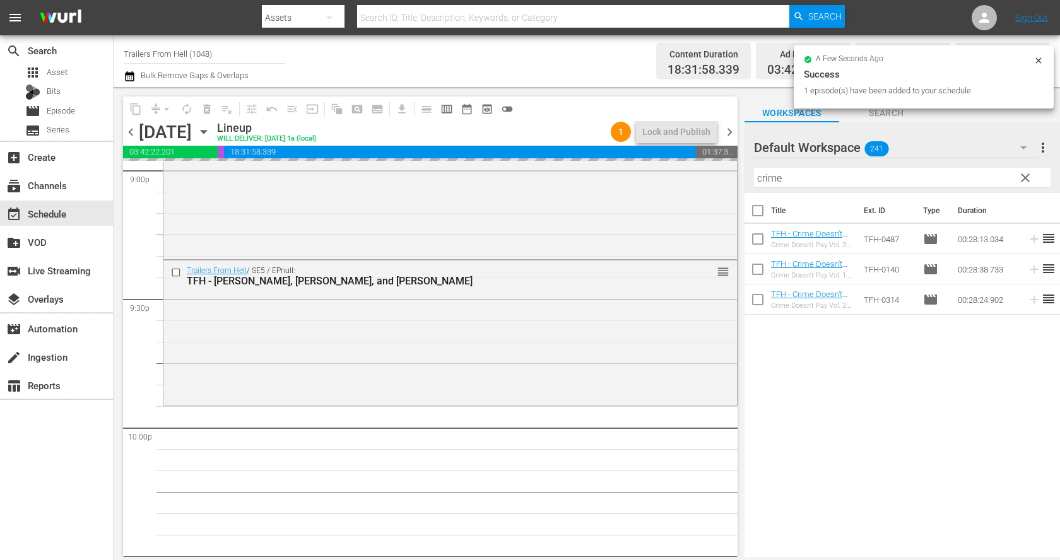
scroll to position [5409, 0]
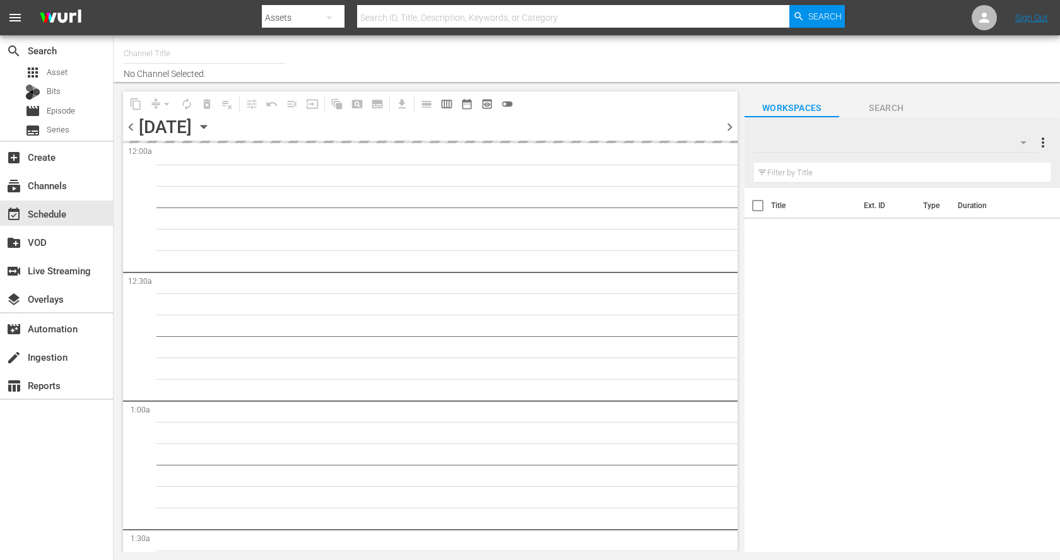
type input "Trailers From Hell (1048)"
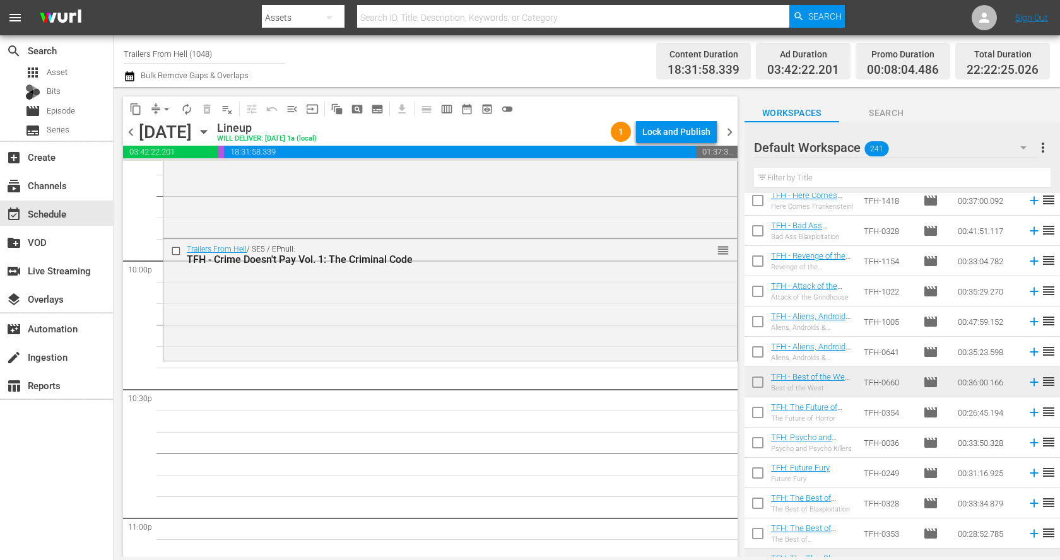
scroll to position [6963, 0]
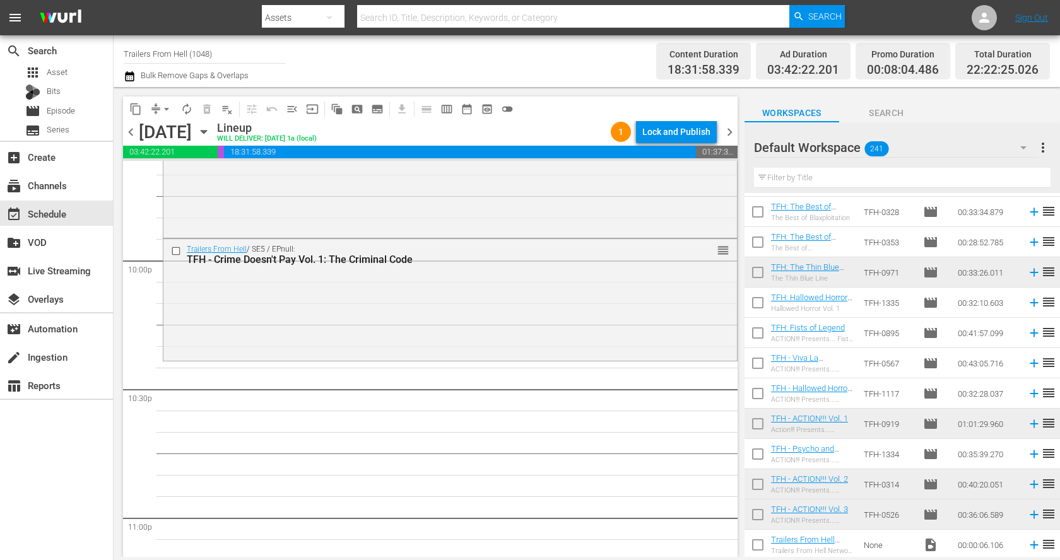
click at [875, 174] on input "text" at bounding box center [902, 178] width 297 height 20
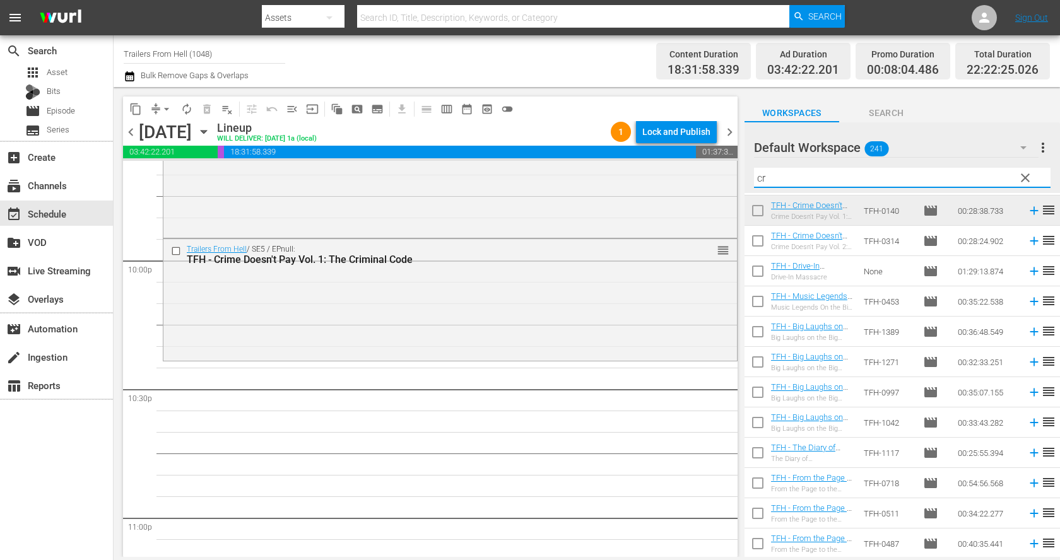
scroll to position [0, 0]
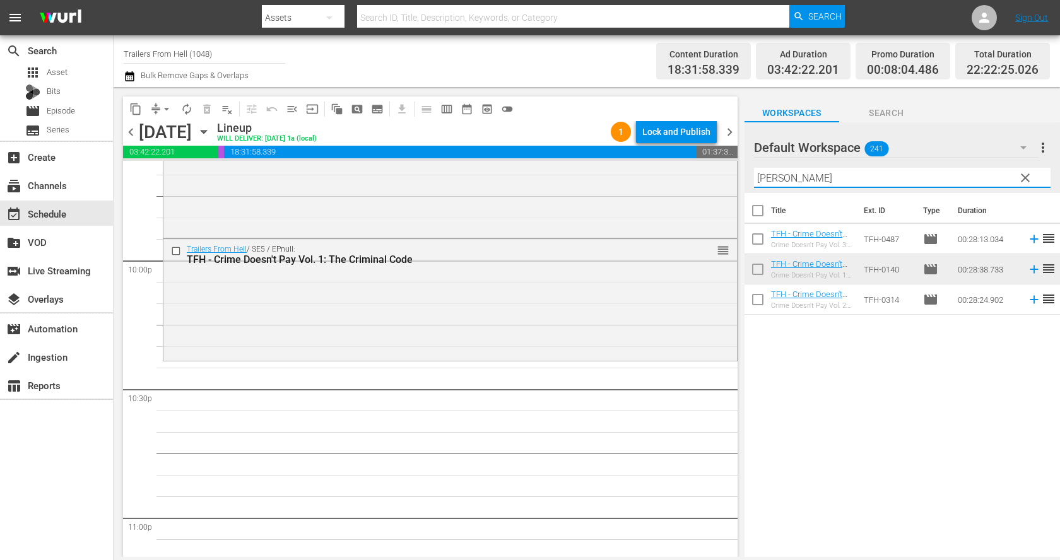
type input "crim"
click at [875, 297] on td "TFH-0314" at bounding box center [888, 300] width 59 height 30
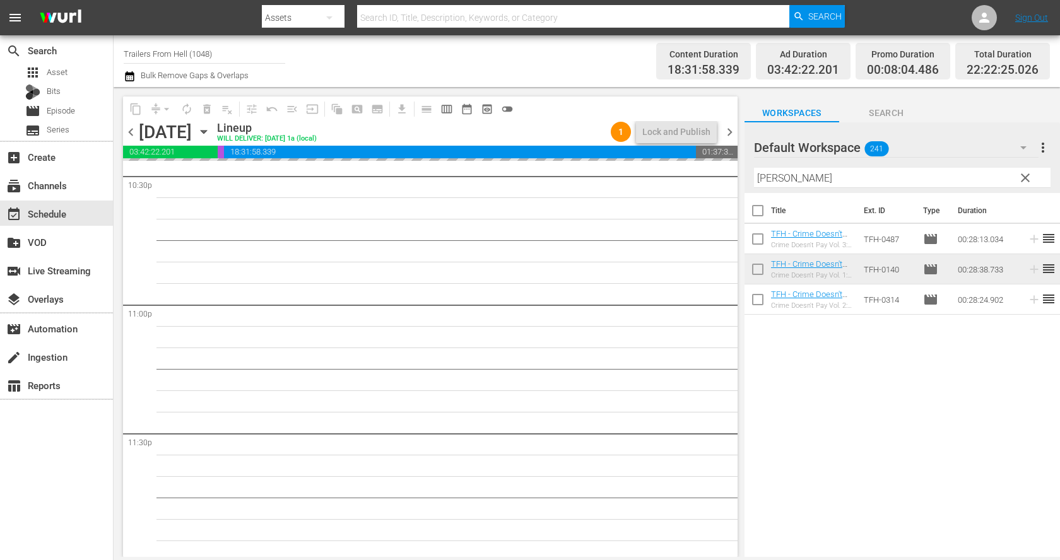
scroll to position [5782, 0]
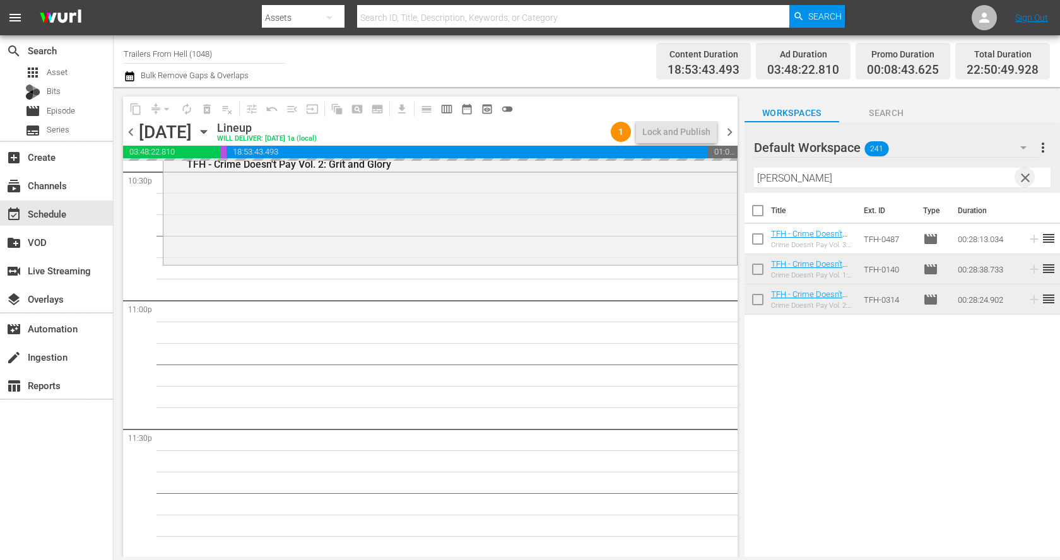
click at [1023, 181] on span "clear" at bounding box center [1025, 177] width 15 height 15
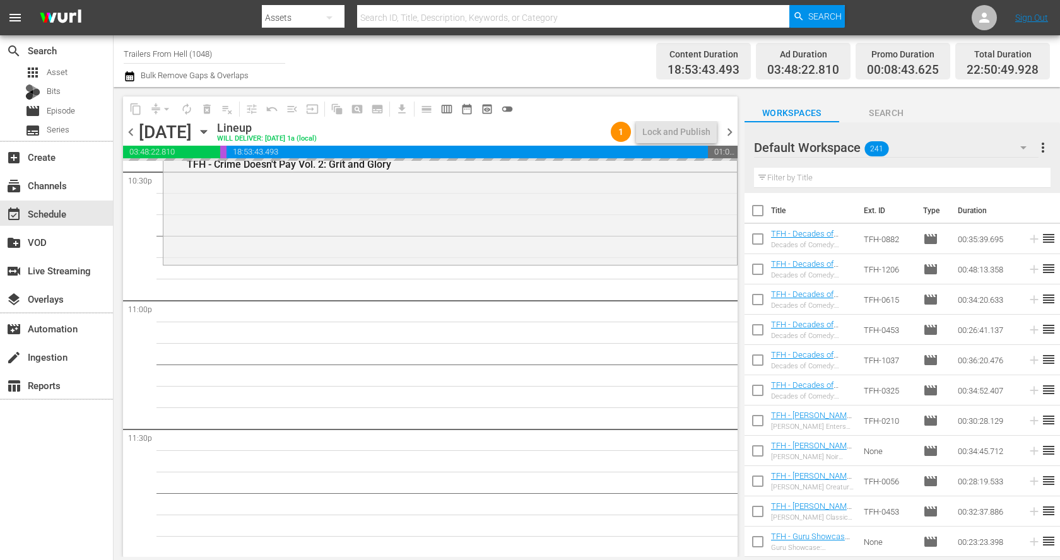
click at [907, 182] on input "text" at bounding box center [902, 178] width 297 height 20
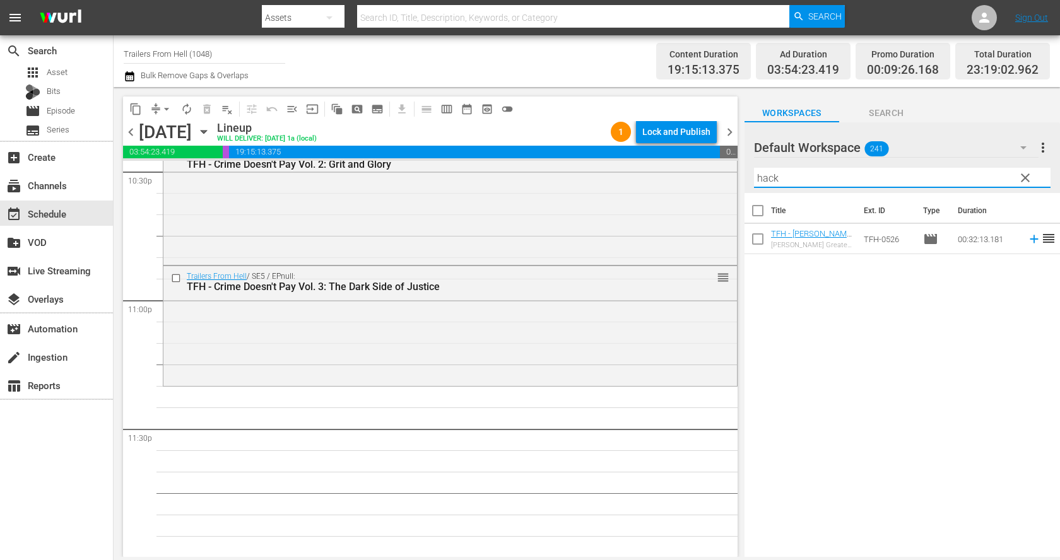
click at [811, 177] on input "hack" at bounding box center [902, 178] width 297 height 20
type input "blax"
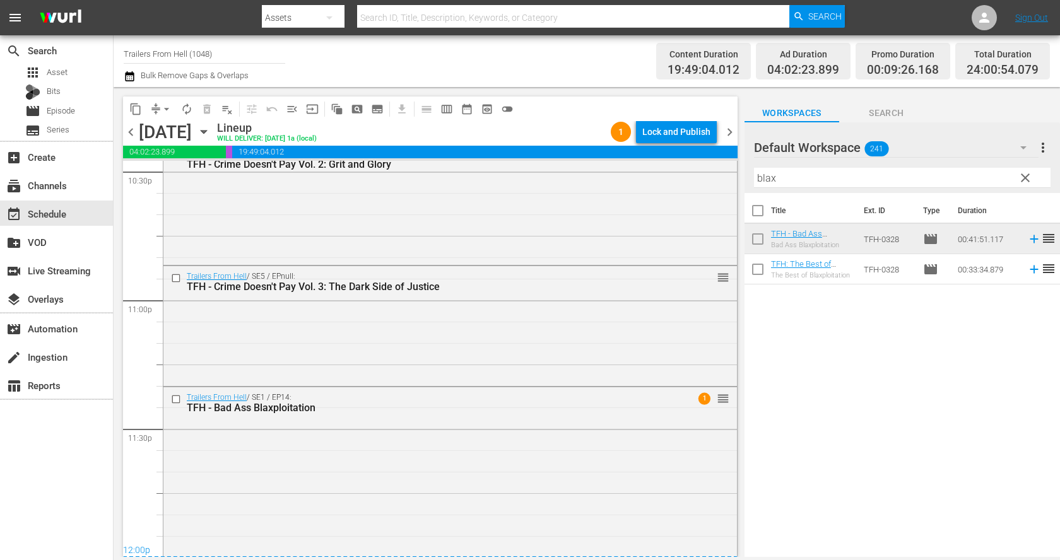
click at [161, 115] on span "arrow_drop_down" at bounding box center [166, 109] width 13 height 13
click at [170, 172] on li "Align to End of Previous Day" at bounding box center [167, 175] width 133 height 21
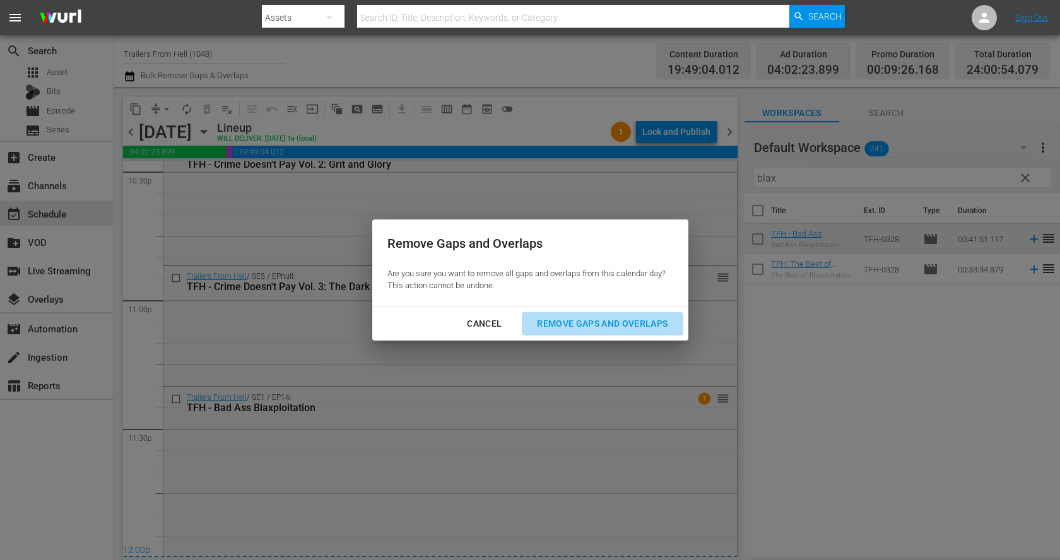
click at [565, 319] on div "Remove Gaps and Overlaps" at bounding box center [602, 324] width 151 height 16
